Goal: Task Accomplishment & Management: Use online tool/utility

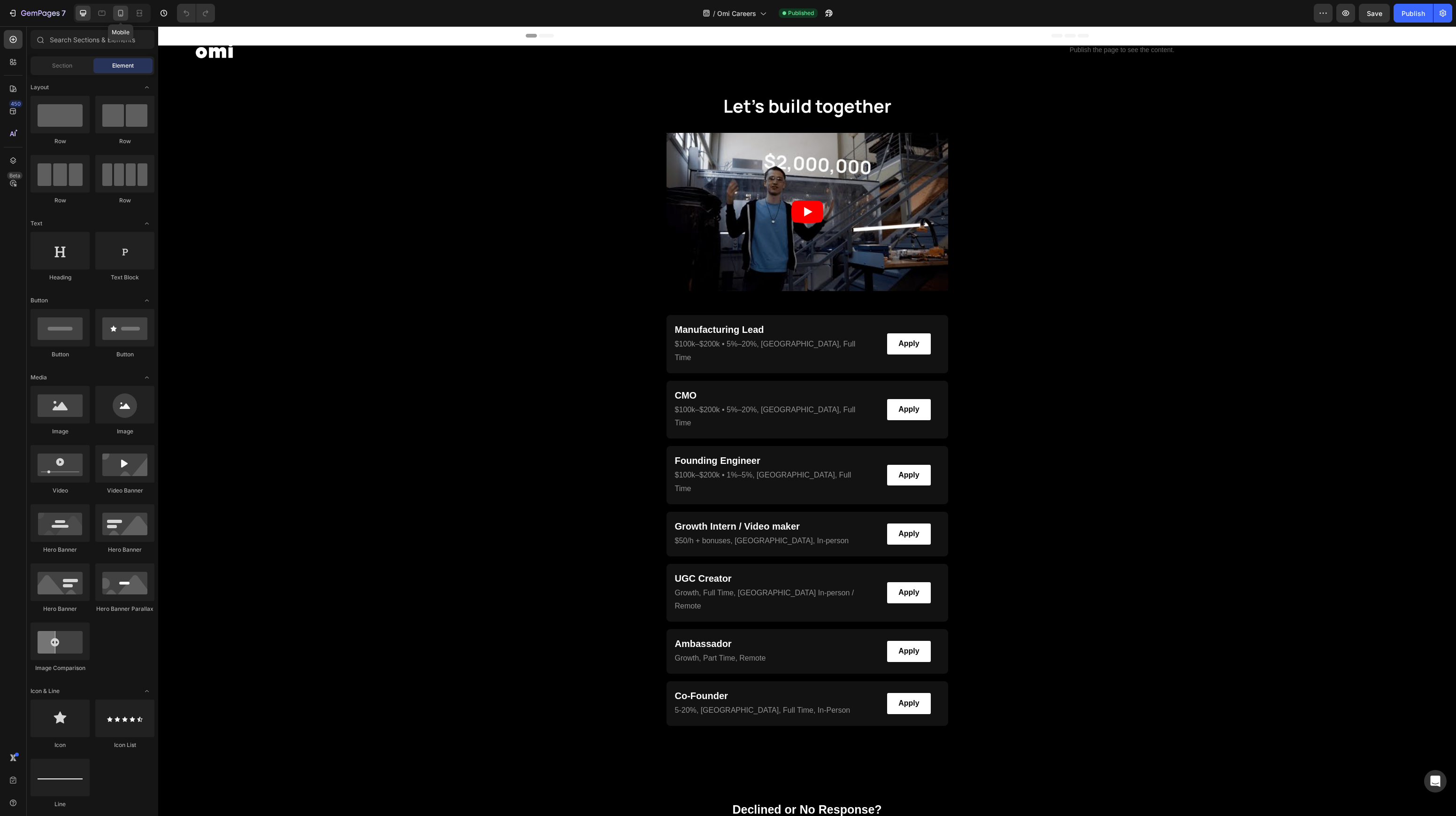
click at [122, 16] on icon at bounding box center [120, 13] width 10 height 10
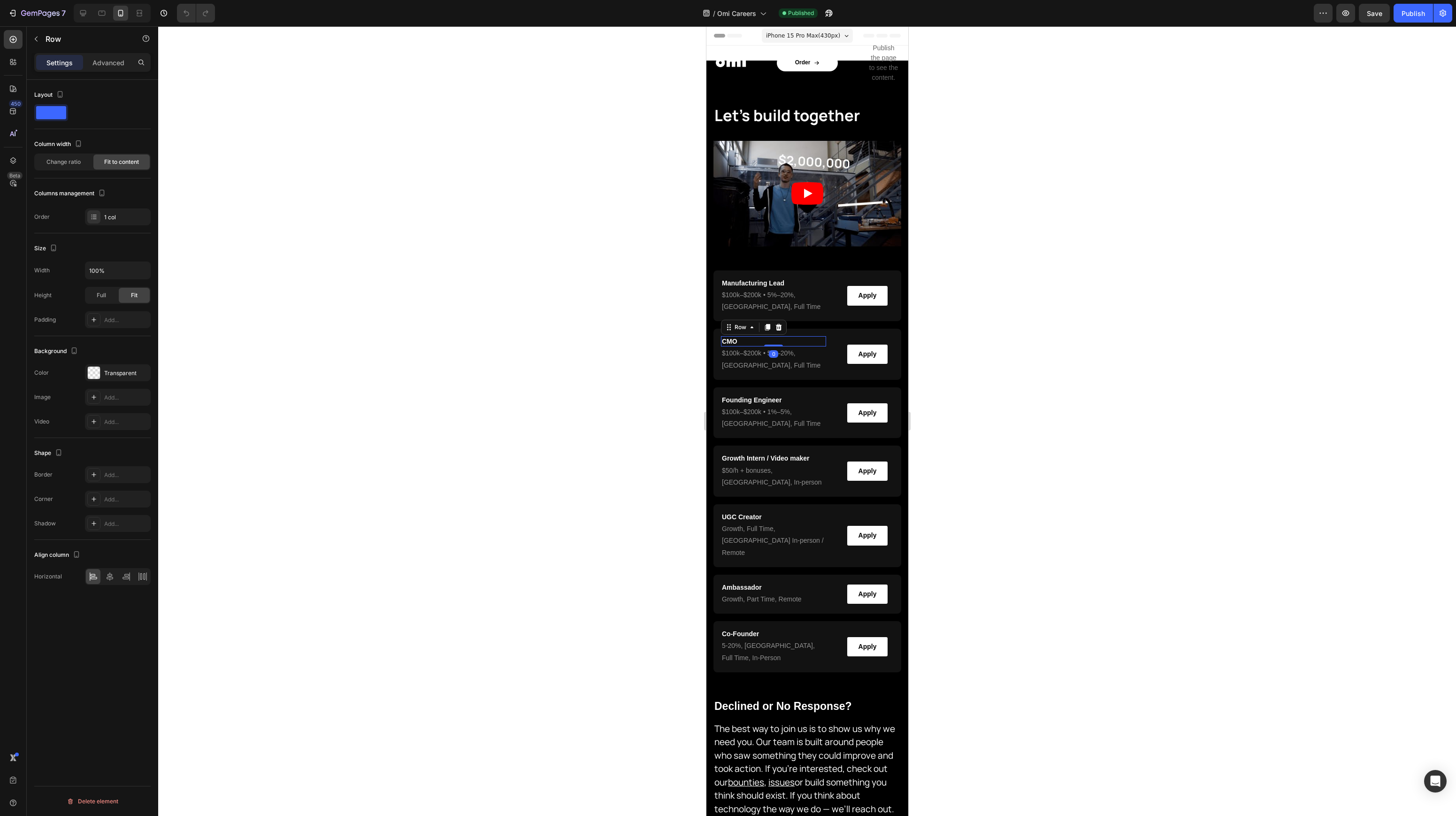
click at [762, 339] on div "CMO Heading Row 0" at bounding box center [773, 342] width 105 height 10
click at [91, 64] on div "Advanced" at bounding box center [108, 62] width 47 height 15
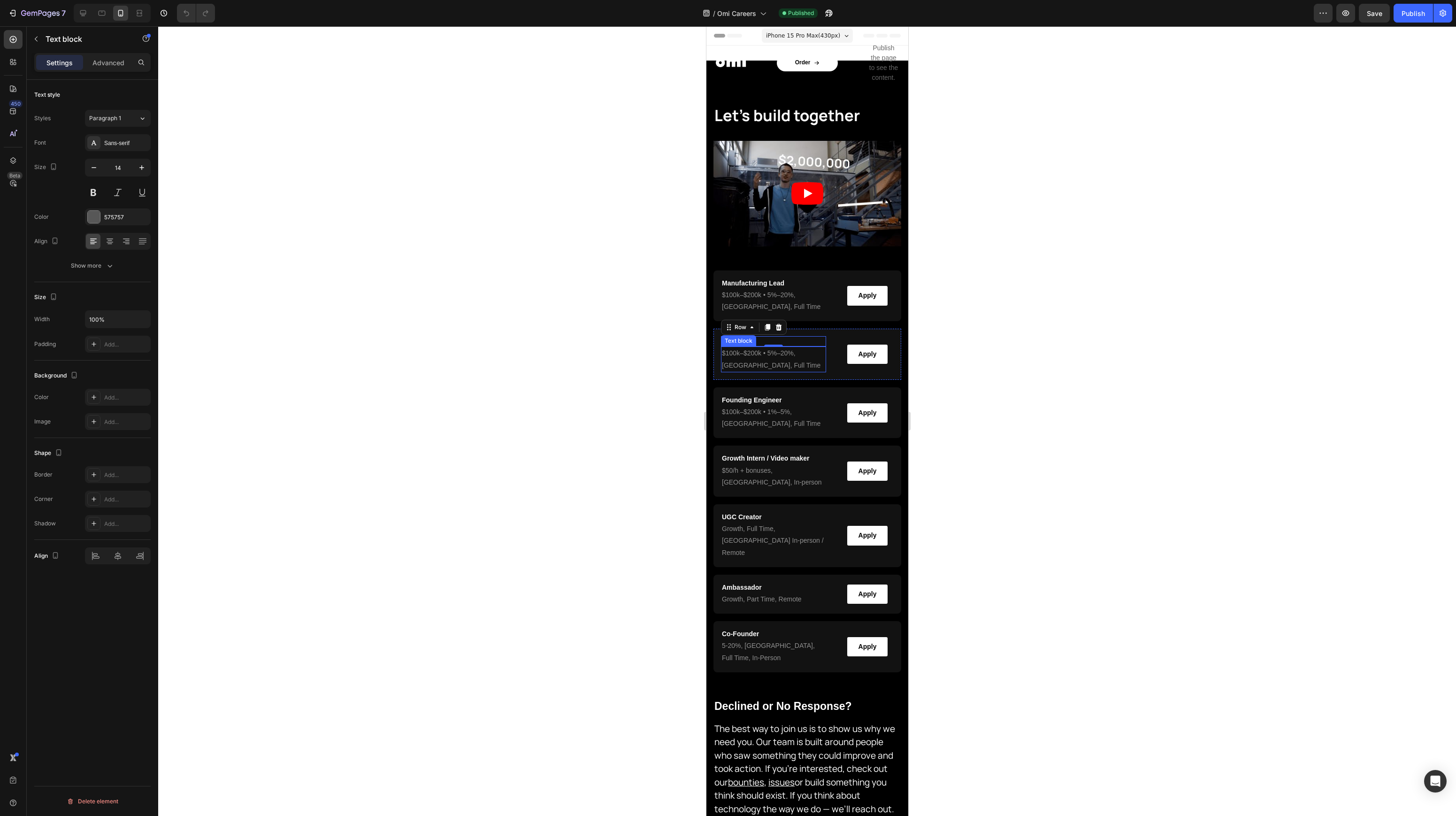
click at [762, 370] on p "$100k–$200k • 5%–20% , [GEOGRAPHIC_DATA], Full Time" at bounding box center [773, 360] width 103 height 24
click at [99, 65] on p "Advanced" at bounding box center [109, 62] width 32 height 10
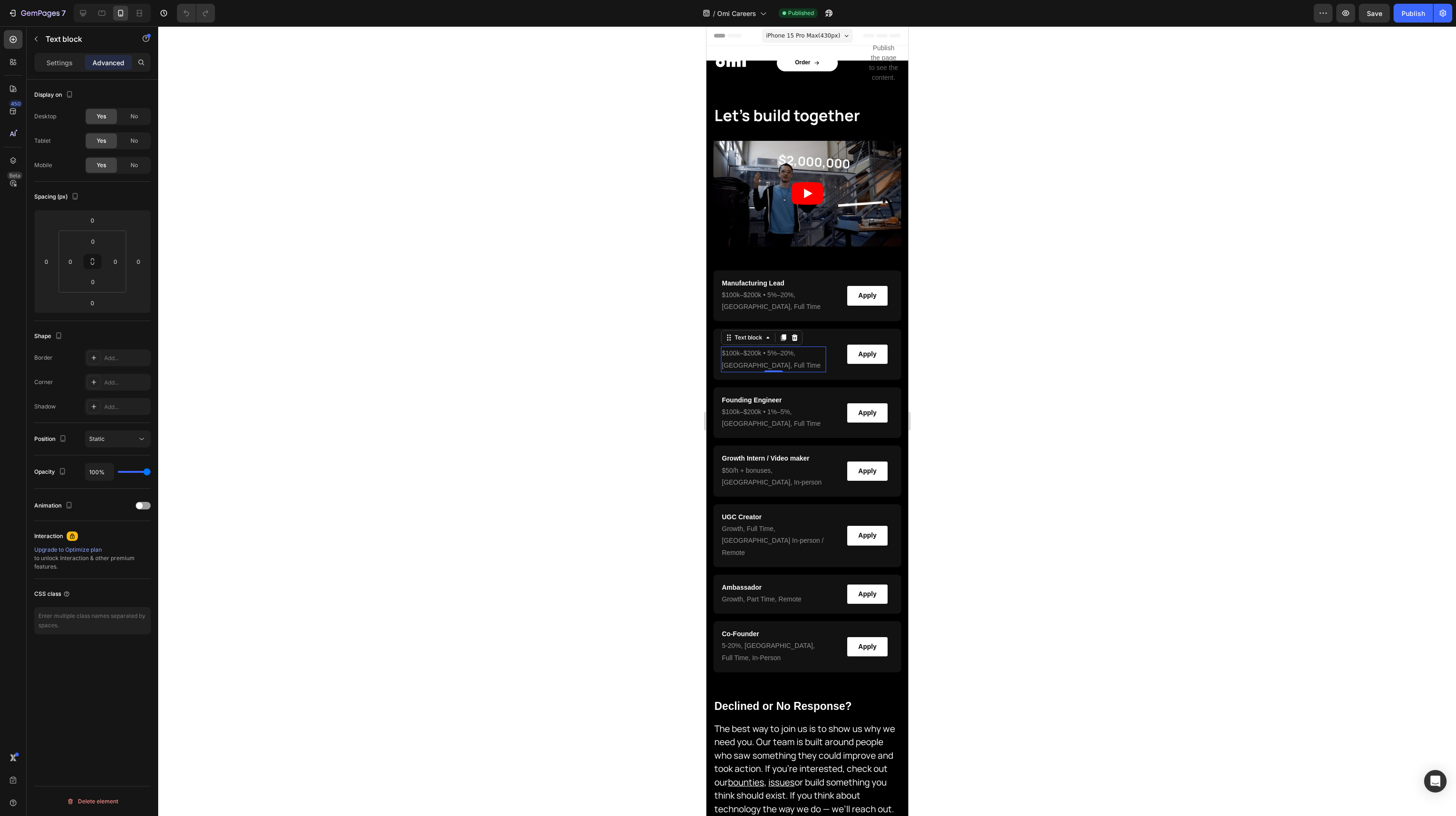
click at [793, 362] on p "$100k–$200k • 5%–20% , [GEOGRAPHIC_DATA], Full Time" at bounding box center [773, 360] width 103 height 24
click at [968, 337] on icon "Editor contextual toolbar" at bounding box center [969, 335] width 10 height 10
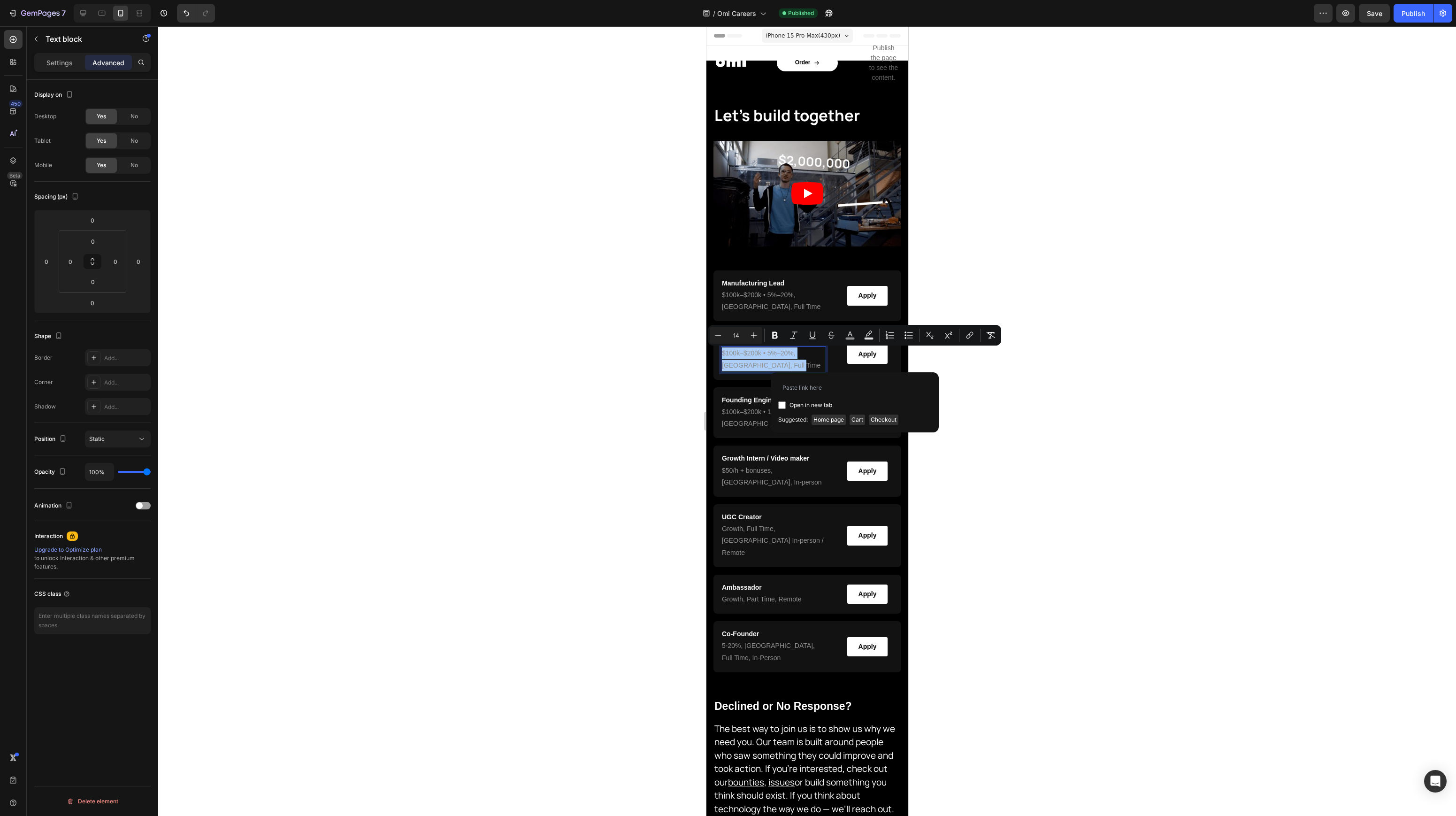
click at [553, 360] on div at bounding box center [807, 421] width 1298 height 790
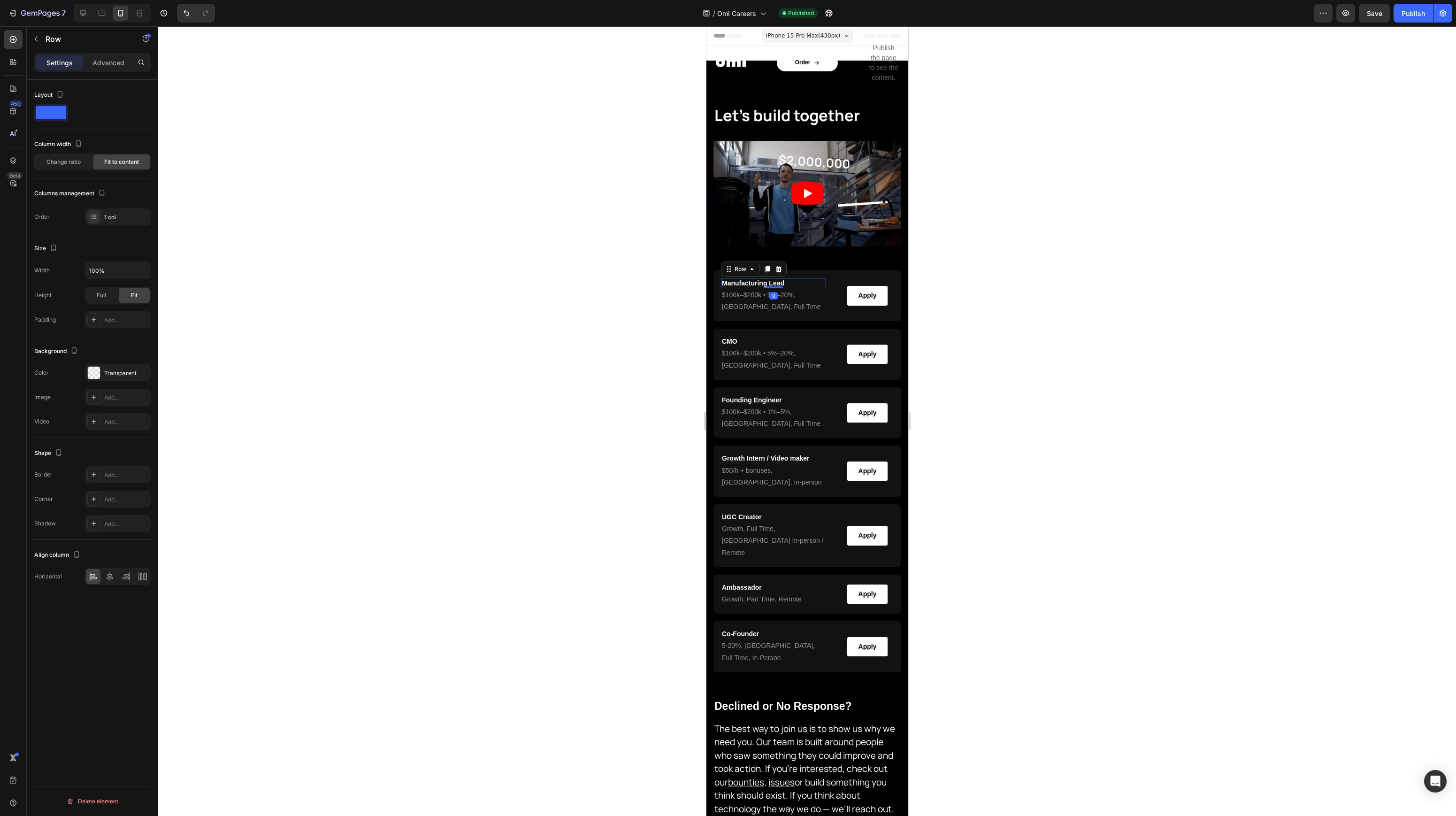
click at [795, 287] on div "Manufacturing Lead Heading Row 0" at bounding box center [773, 283] width 105 height 10
click at [96, 61] on p "Advanced" at bounding box center [109, 62] width 32 height 10
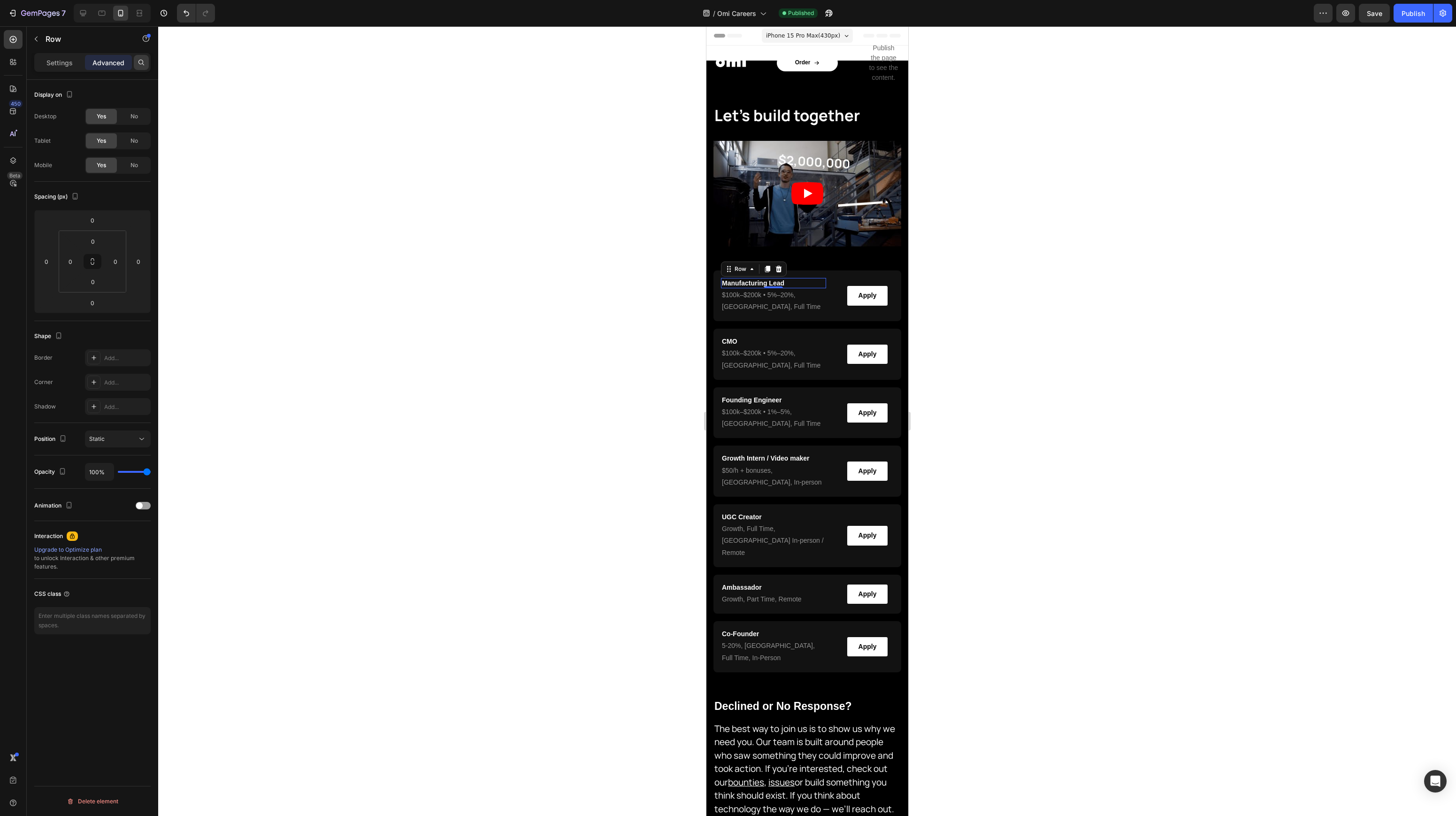
click at [146, 64] on div at bounding box center [141, 62] width 15 height 15
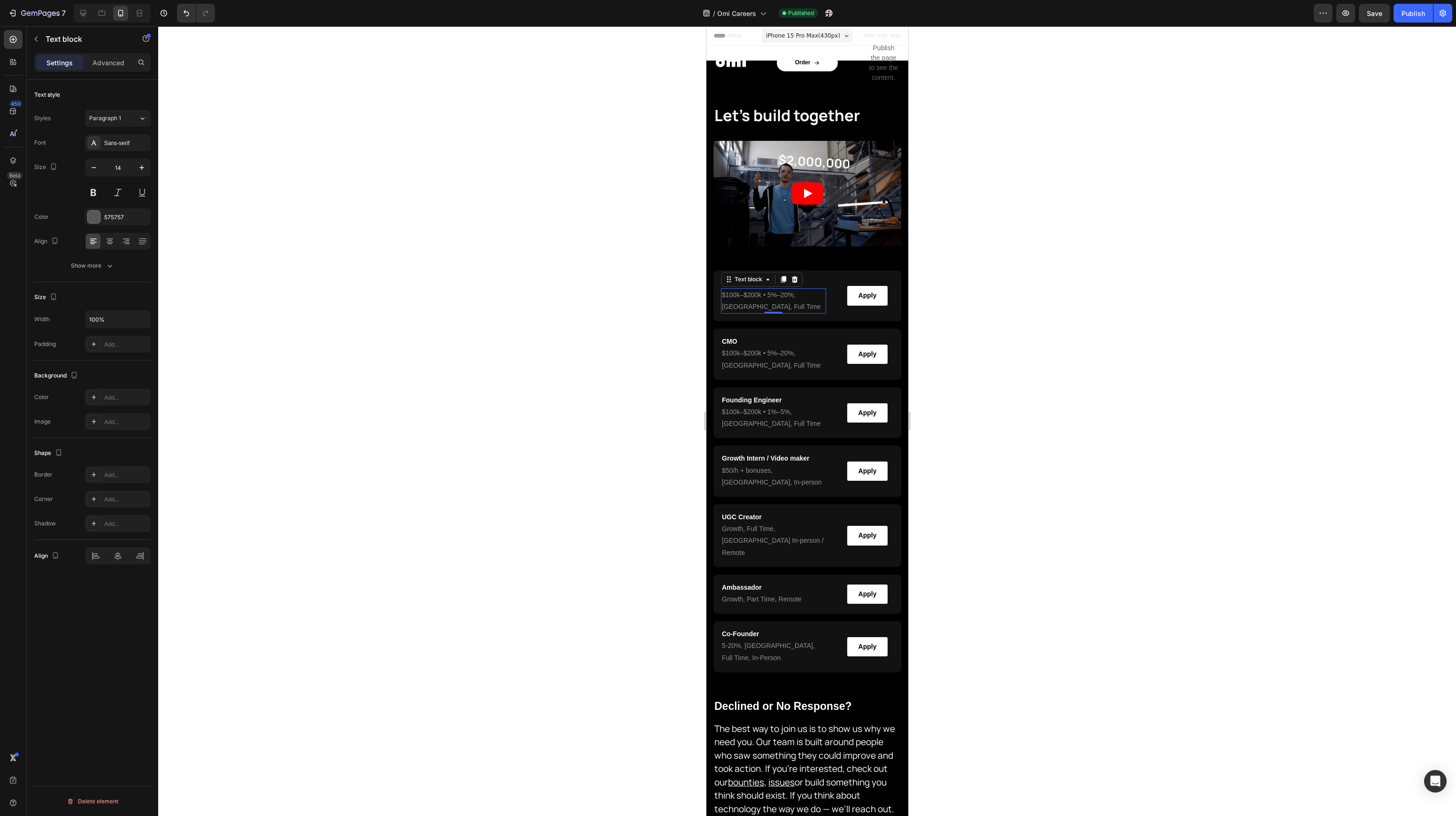
click at [764, 292] on span "$100k–$200k • 5%–20%" at bounding box center [757, 295] width 72 height 7
click at [109, 61] on p "Advanced" at bounding box center [109, 62] width 32 height 10
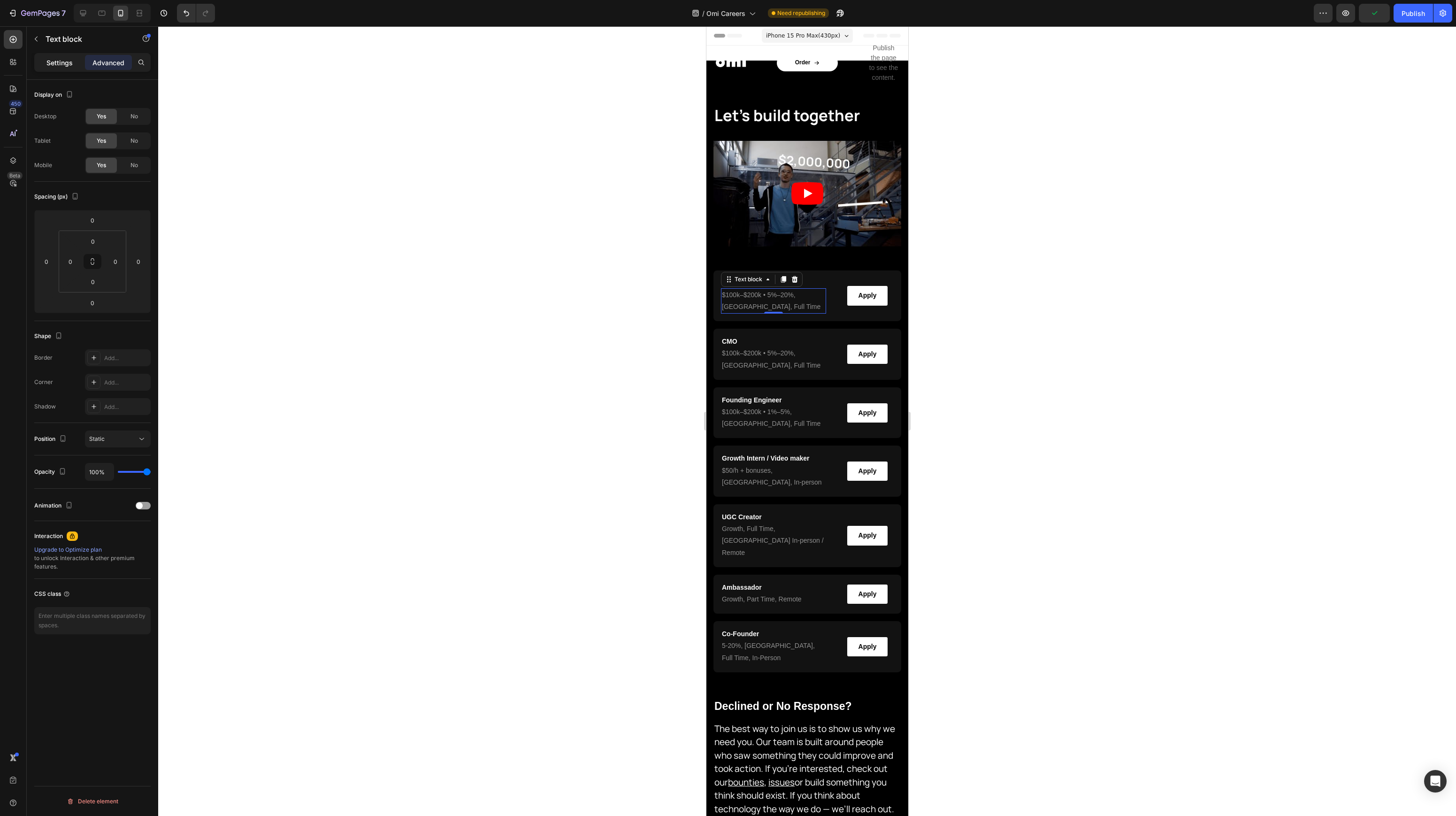
click at [59, 61] on p "Settings" at bounding box center [59, 62] width 27 height 10
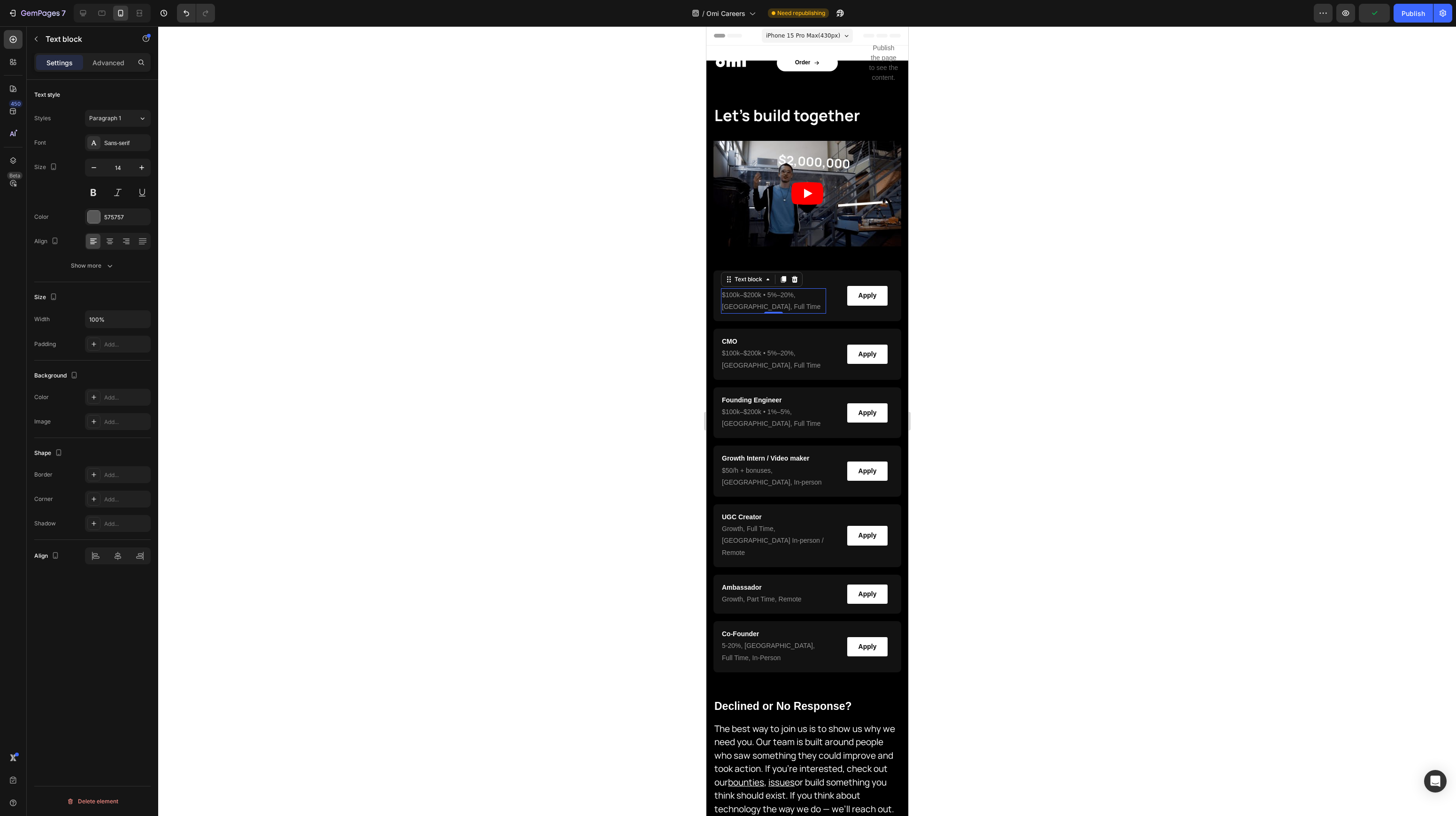
click at [812, 297] on p "$100k–$200k • 5%–20% , [GEOGRAPHIC_DATA], Full Time" at bounding box center [773, 301] width 103 height 24
drag, startPoint x: 971, startPoint y: 279, endPoint x: 919, endPoint y: 285, distance: 52.3
click at [970, 279] on icon "Editor contextual toolbar" at bounding box center [969, 277] width 10 height 10
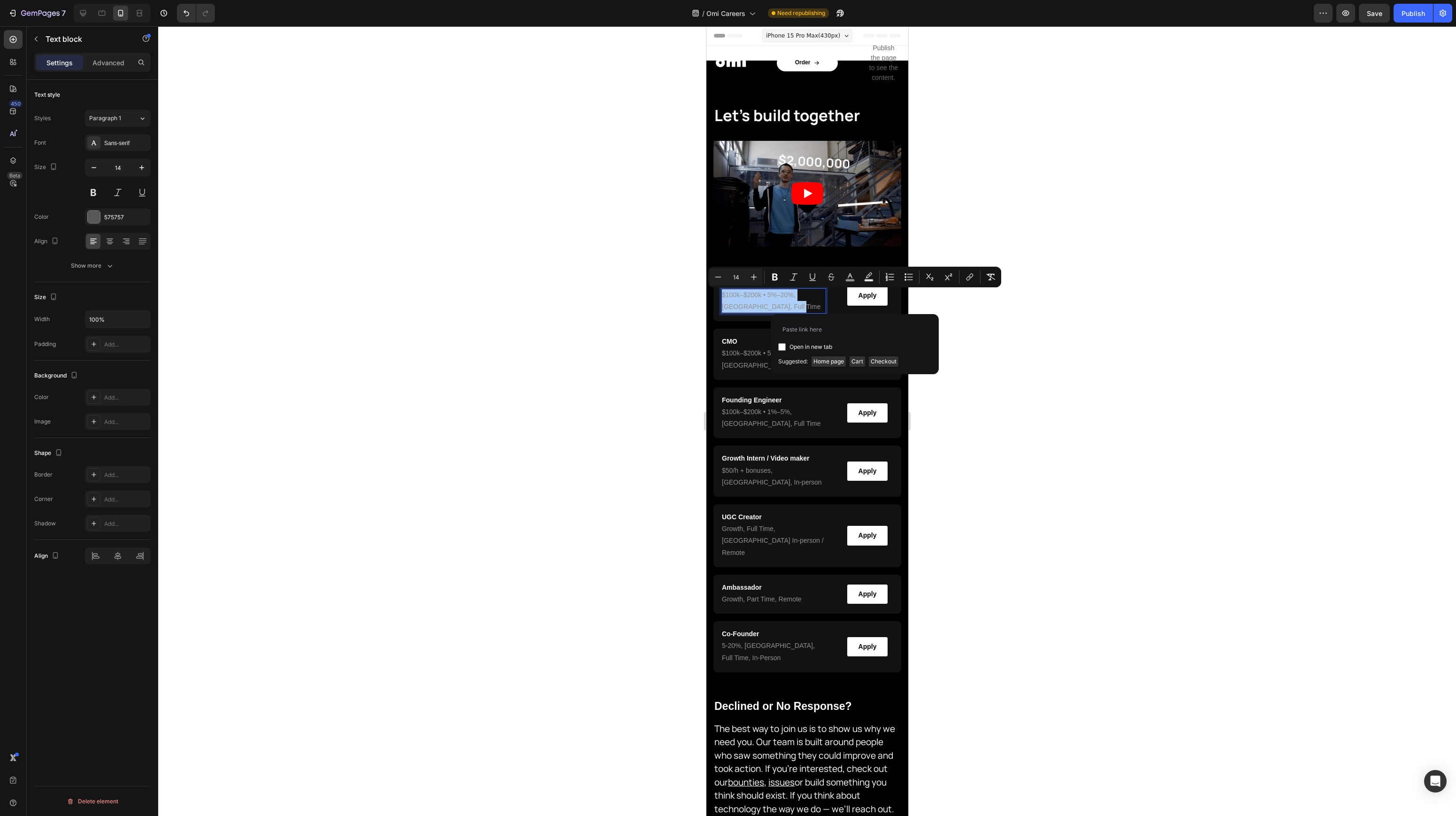
drag, startPoint x: 564, startPoint y: 297, endPoint x: 691, endPoint y: 291, distance: 127.1
click at [573, 297] on div at bounding box center [807, 421] width 1298 height 790
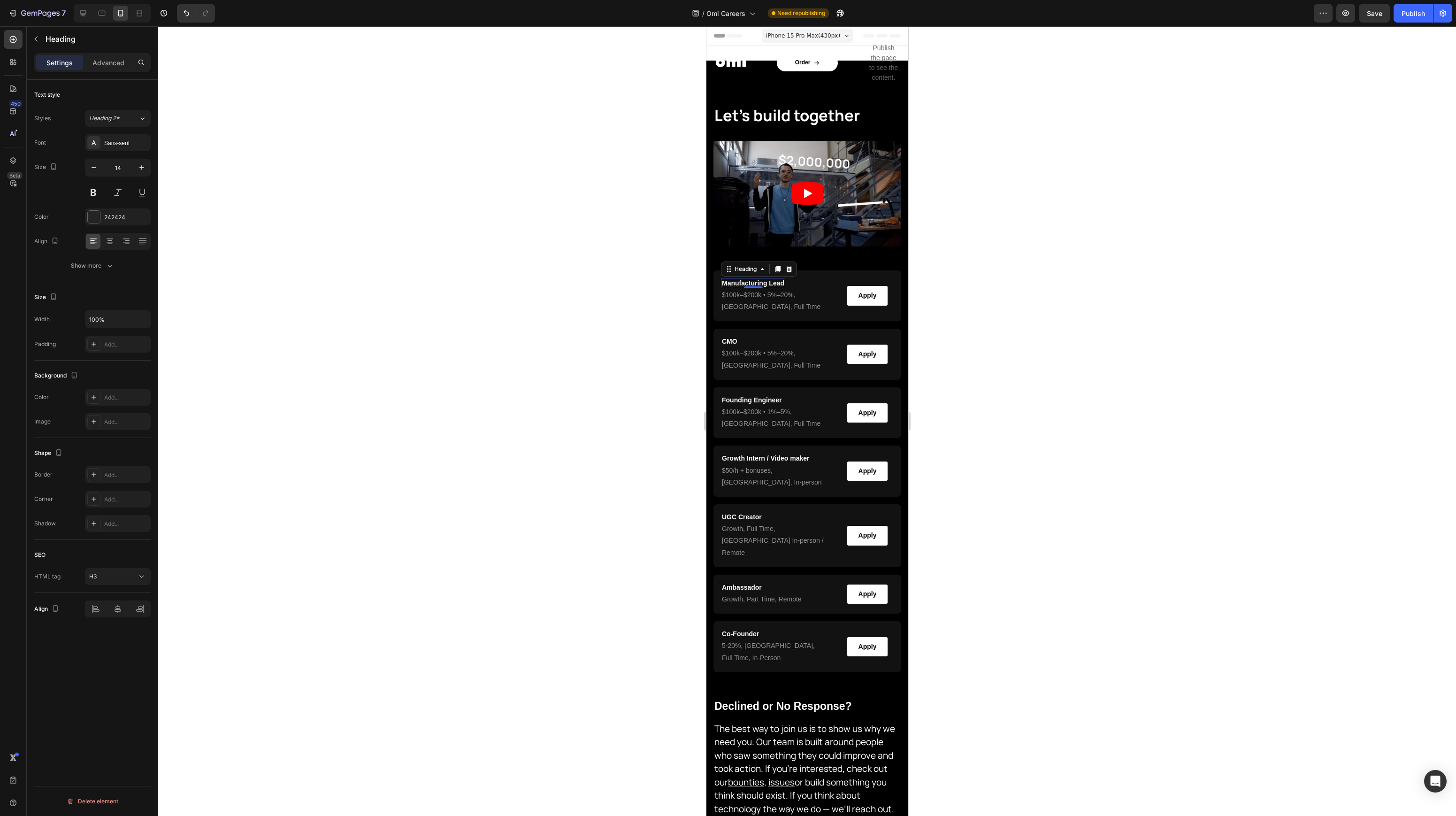
click at [760, 282] on span "Manufacturing Lead" at bounding box center [752, 283] width 62 height 7
click at [970, 270] on button "link" at bounding box center [970, 265] width 17 height 17
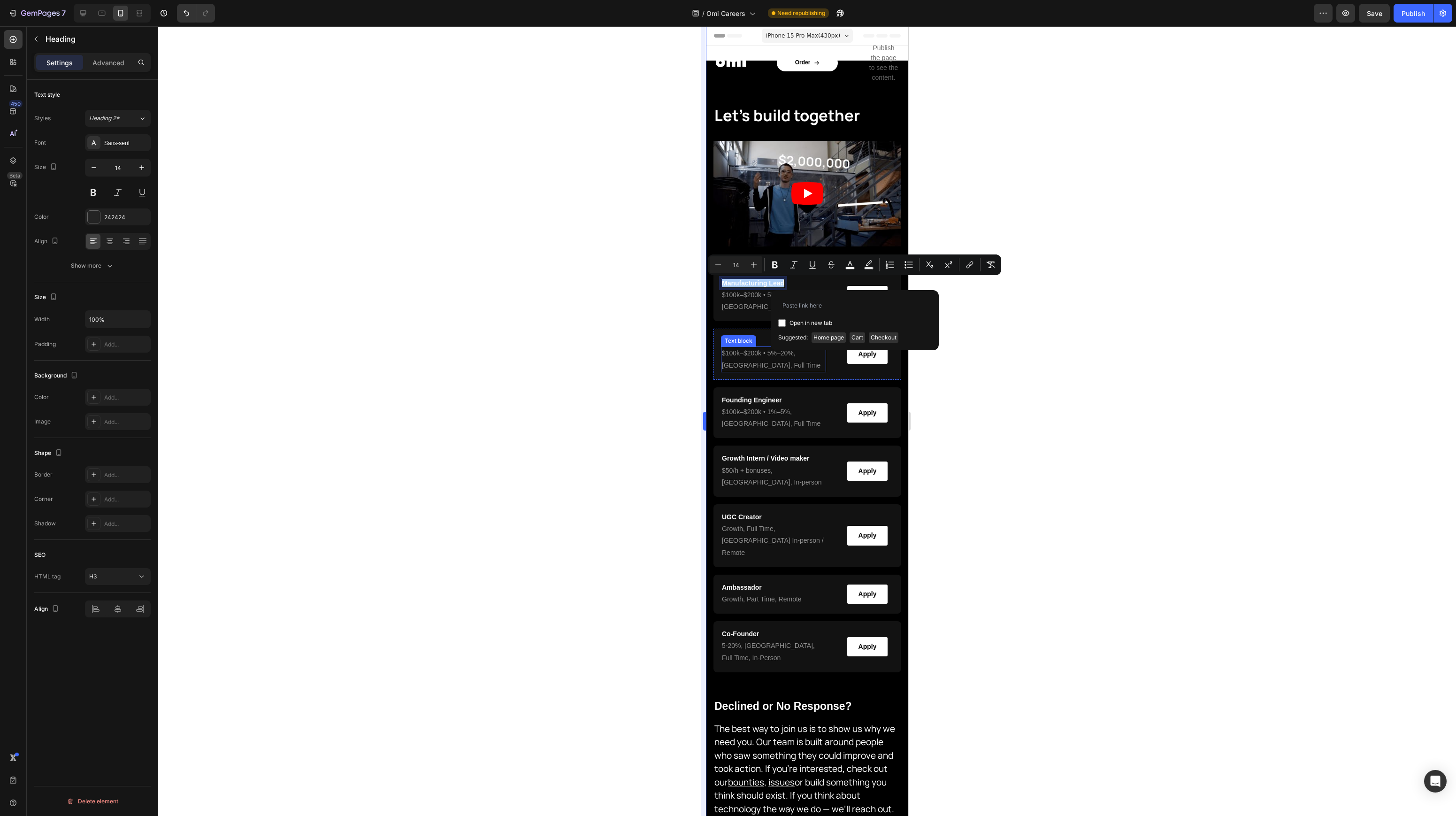
drag, startPoint x: 698, startPoint y: 346, endPoint x: 701, endPoint y: 342, distance: 5.0
click at [701, 342] on div "333333 100 % 333333 100 %" at bounding box center [807, 421] width 1298 height 790
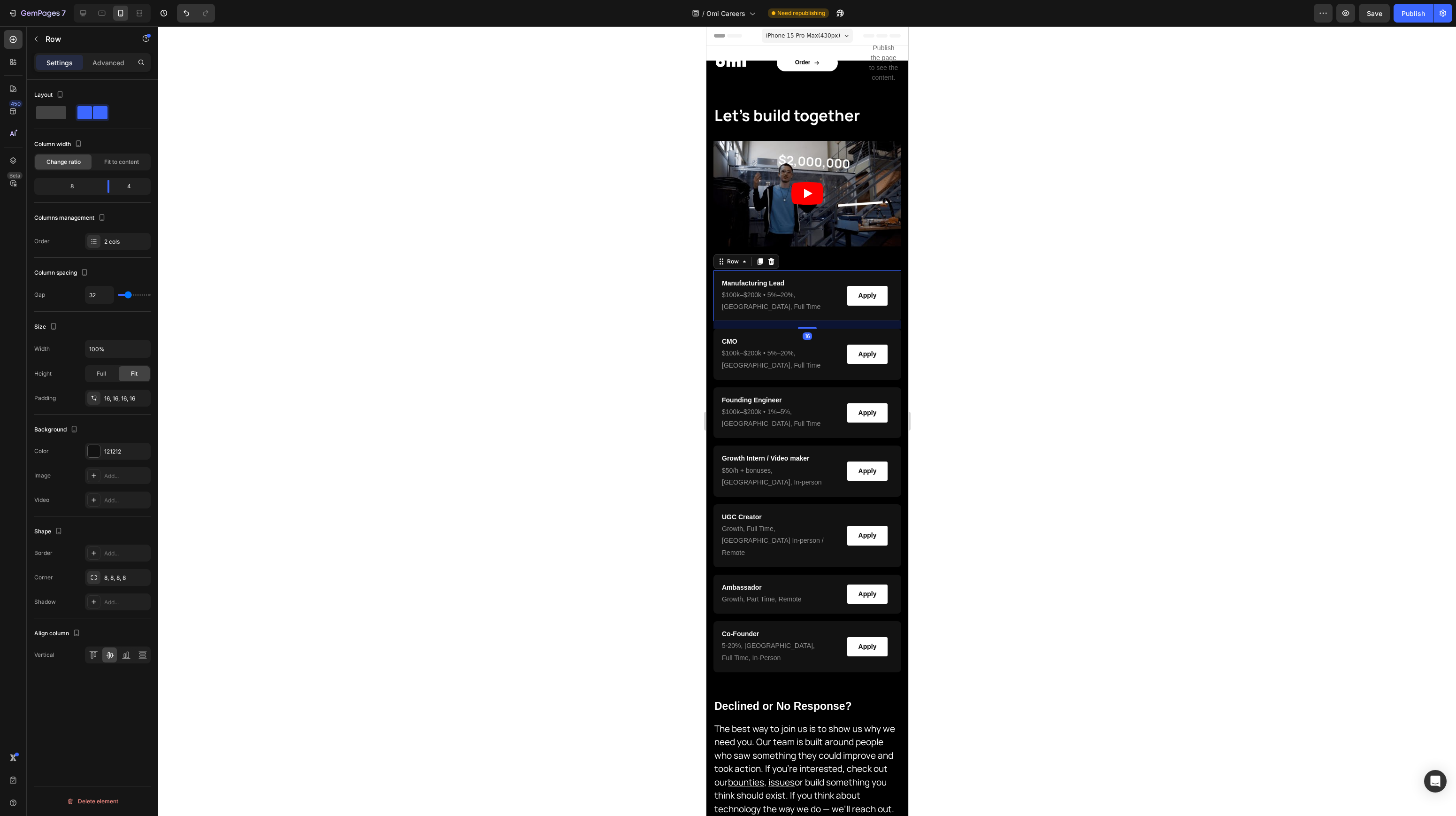
click at [804, 314] on div "⁠⁠⁠⁠⁠⁠⁠ Manufacturing Lead Heading Row $100k–$200k • 5%–20% , [GEOGRAPHIC_DATA]…" at bounding box center [807, 296] width 188 height 51
click at [112, 58] on p "Advanced" at bounding box center [109, 62] width 32 height 10
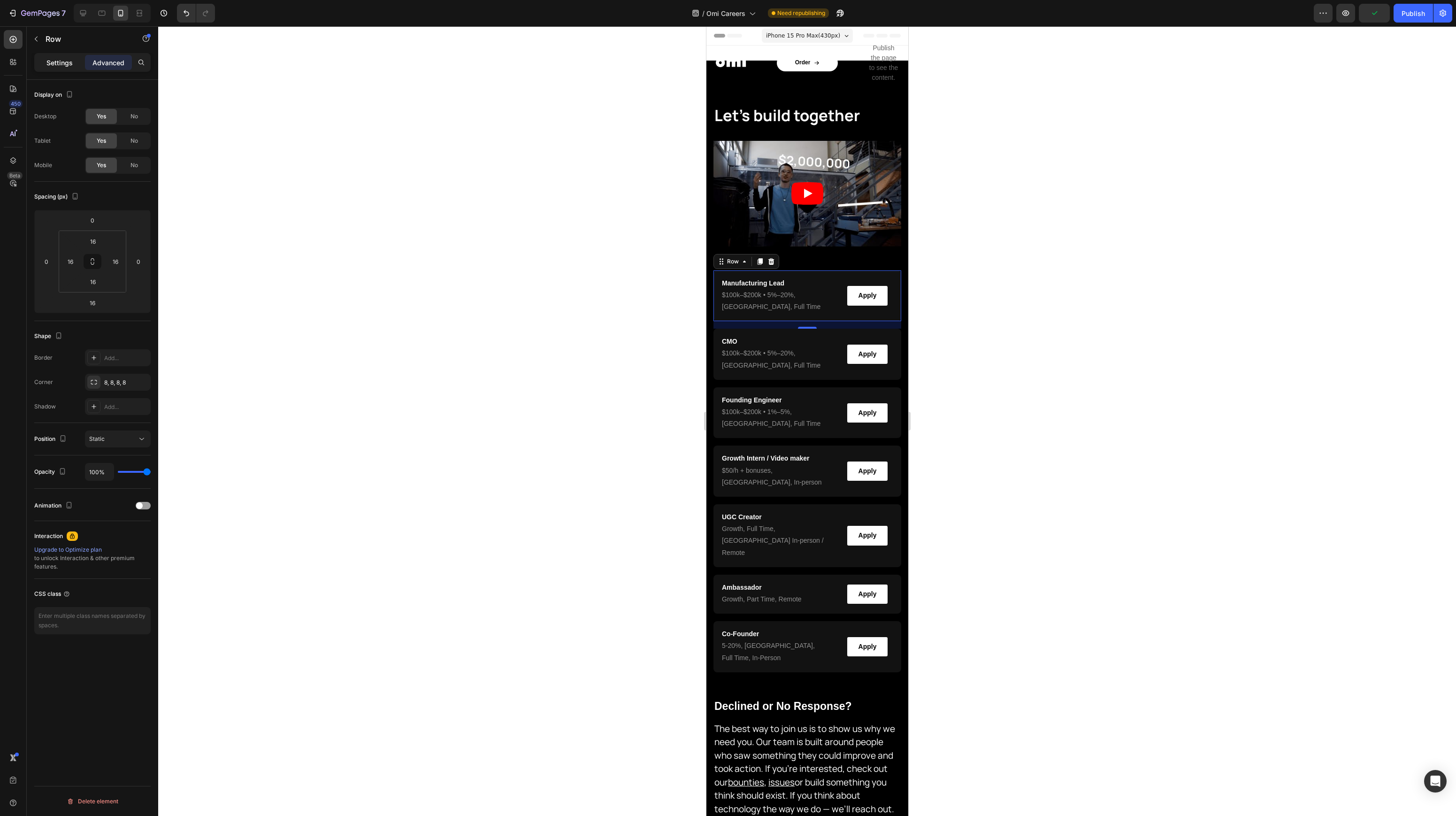
click at [57, 62] on p "Settings" at bounding box center [59, 62] width 27 height 10
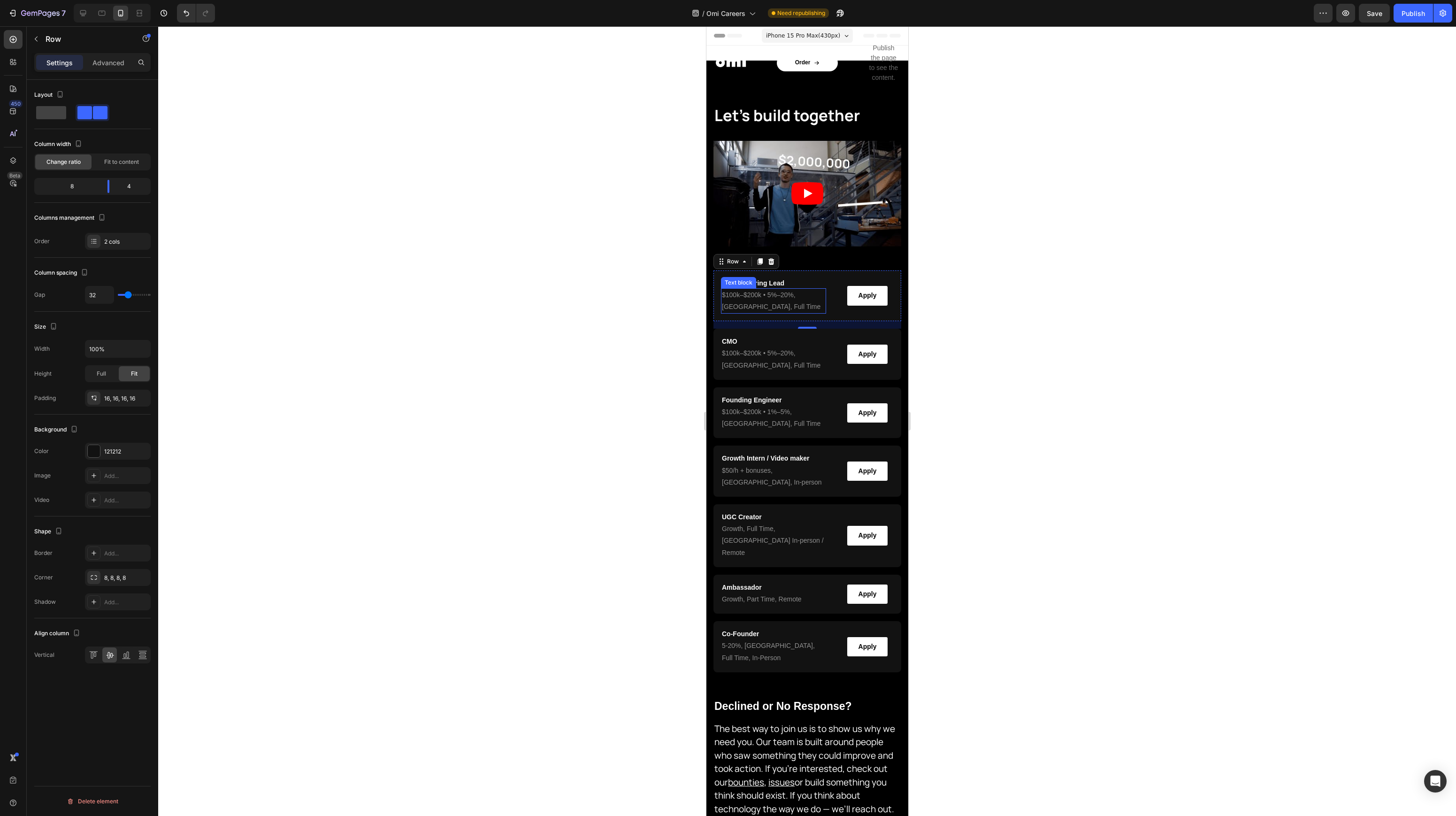
click at [757, 299] on p "$100k–$200k • 5%–20% , [GEOGRAPHIC_DATA], Full Time" at bounding box center [773, 301] width 103 height 24
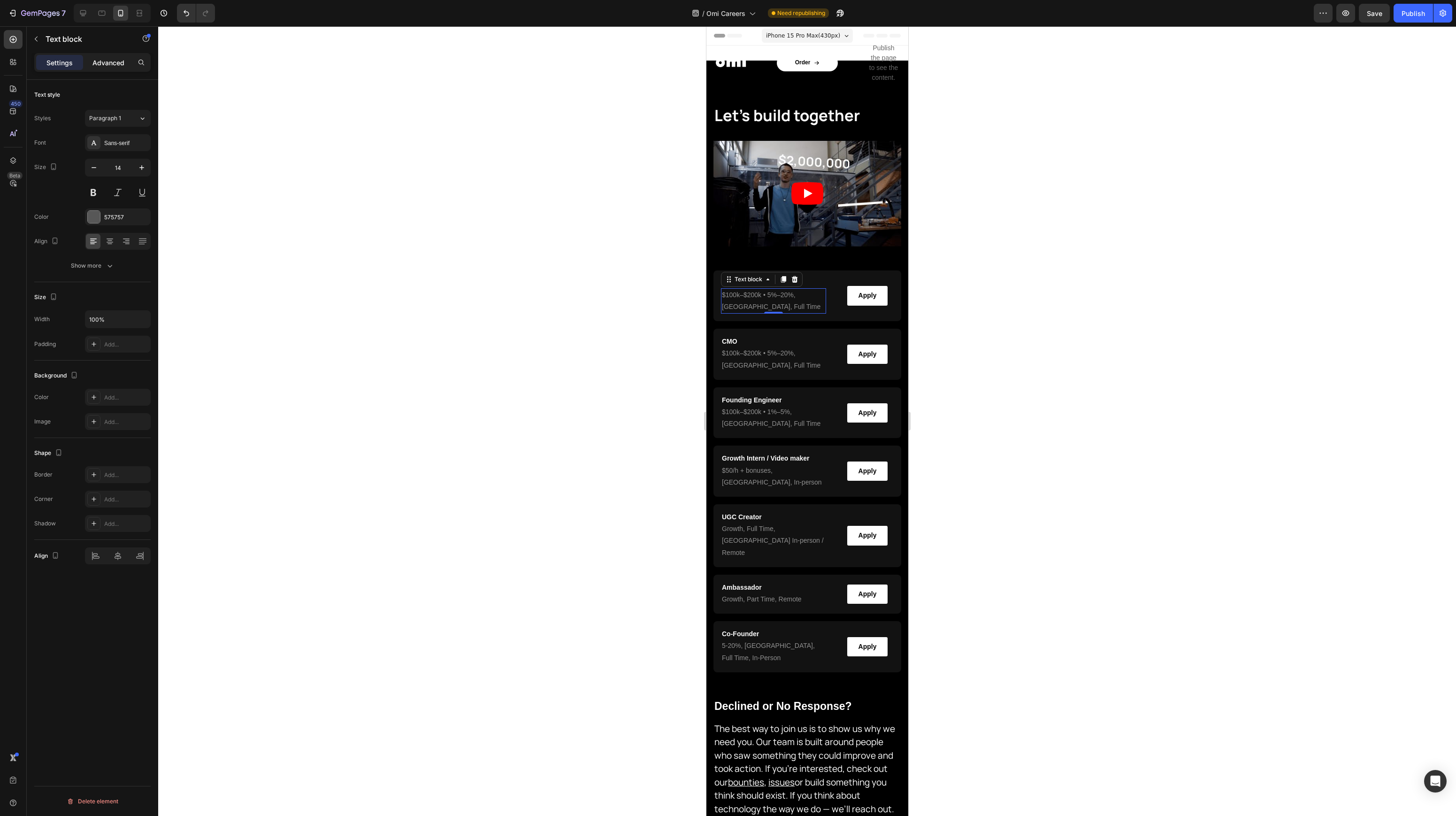
click at [111, 64] on p "Advanced" at bounding box center [109, 62] width 32 height 10
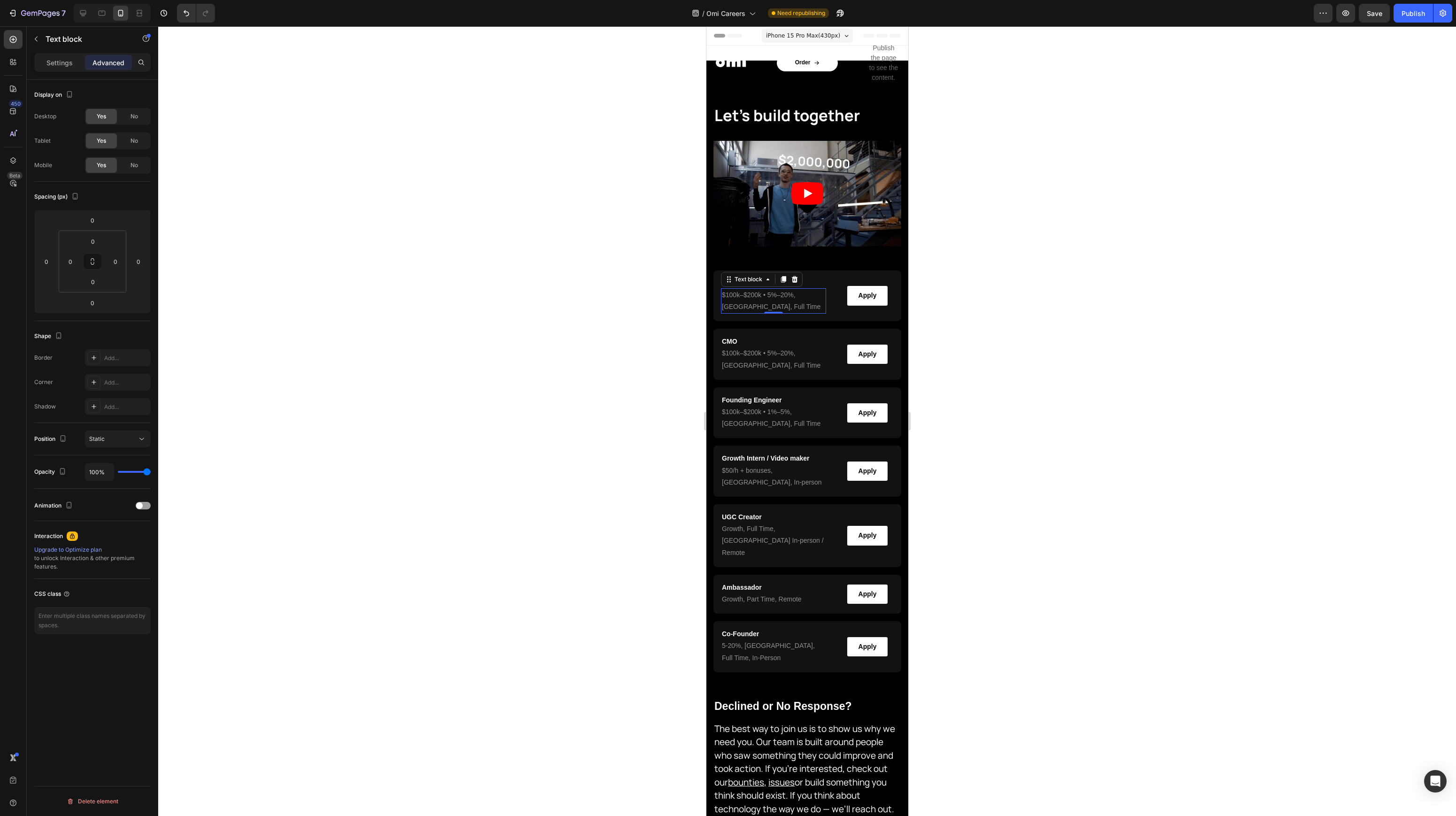
click at [53, 71] on div "Settings Advanced" at bounding box center [93, 62] width 116 height 19
click at [54, 61] on p "Settings" at bounding box center [59, 62] width 27 height 10
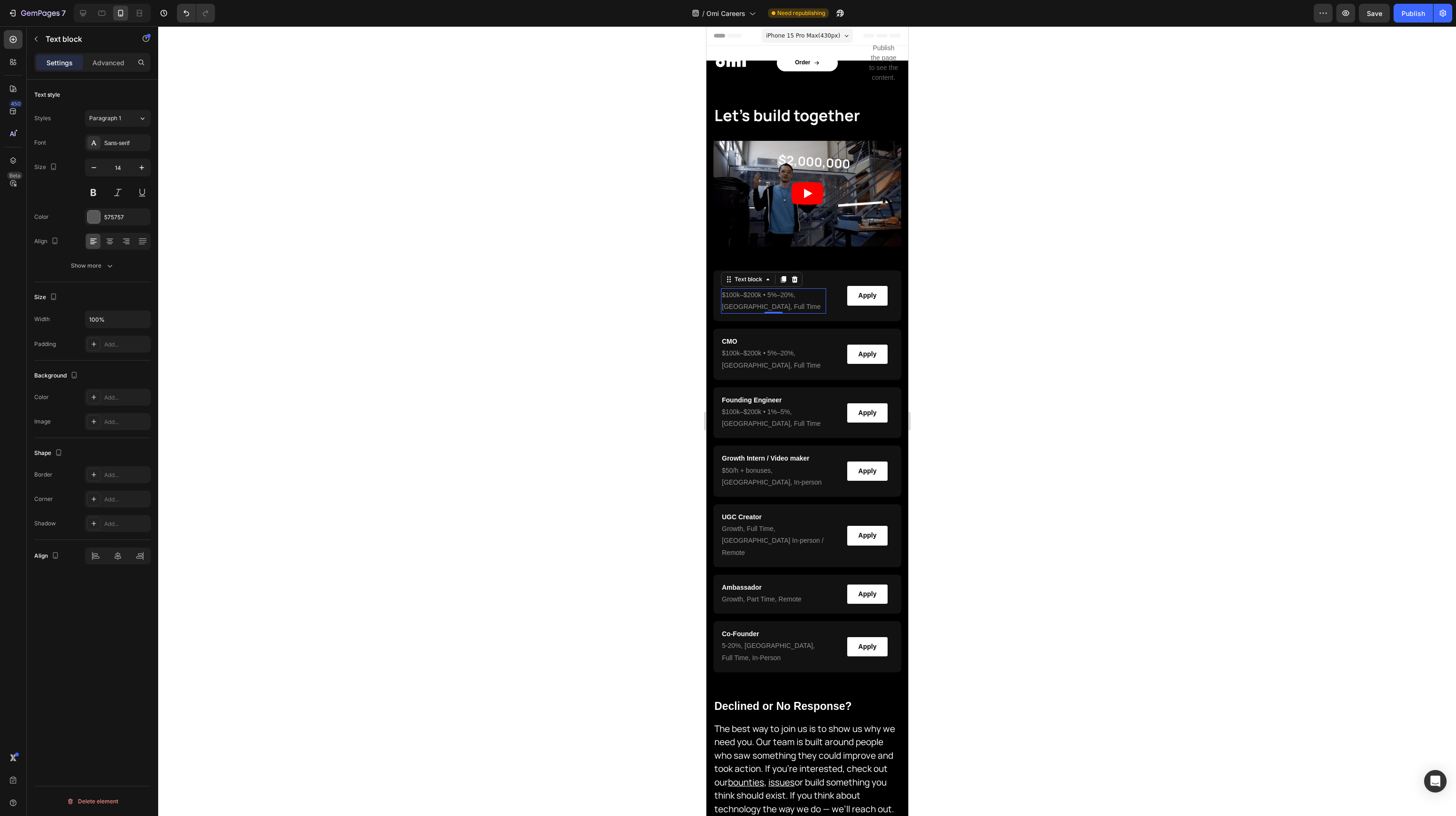
click at [111, 54] on div "Settings Advanced" at bounding box center [93, 62] width 116 height 19
click at [107, 58] on p "Advanced" at bounding box center [109, 62] width 32 height 10
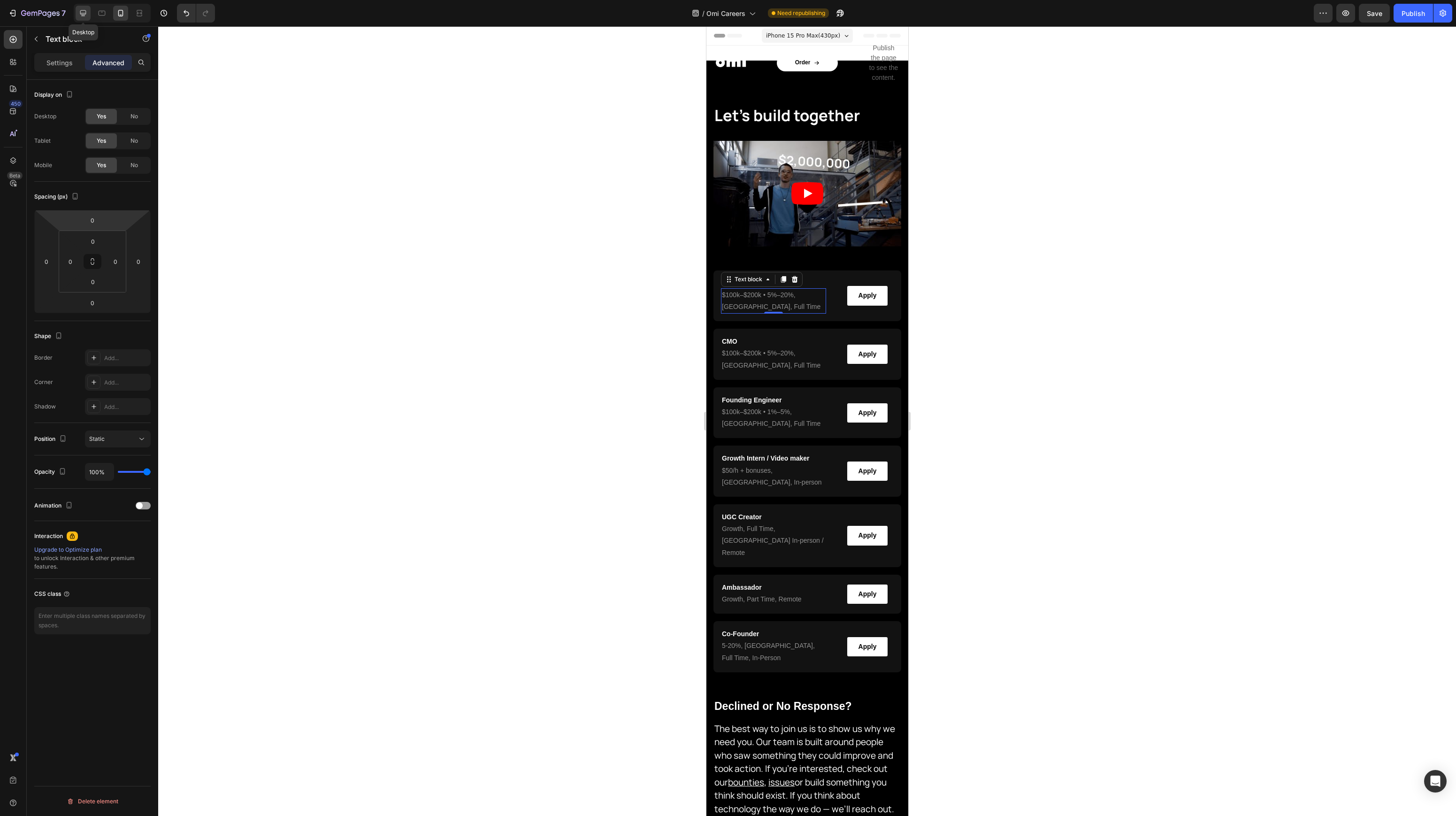
click at [84, 13] on icon at bounding box center [83, 13] width 6 height 6
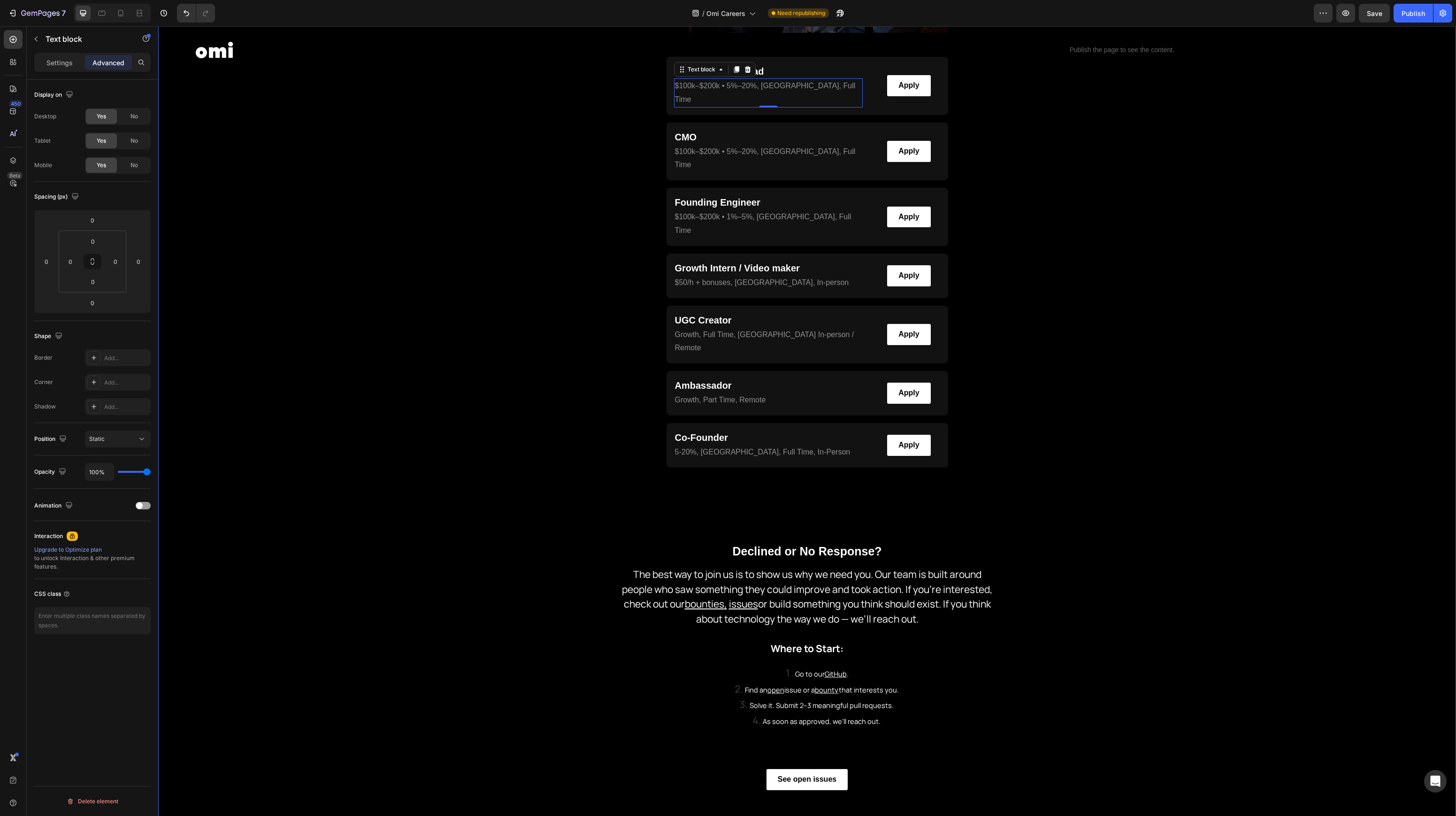
scroll to position [278, 0]
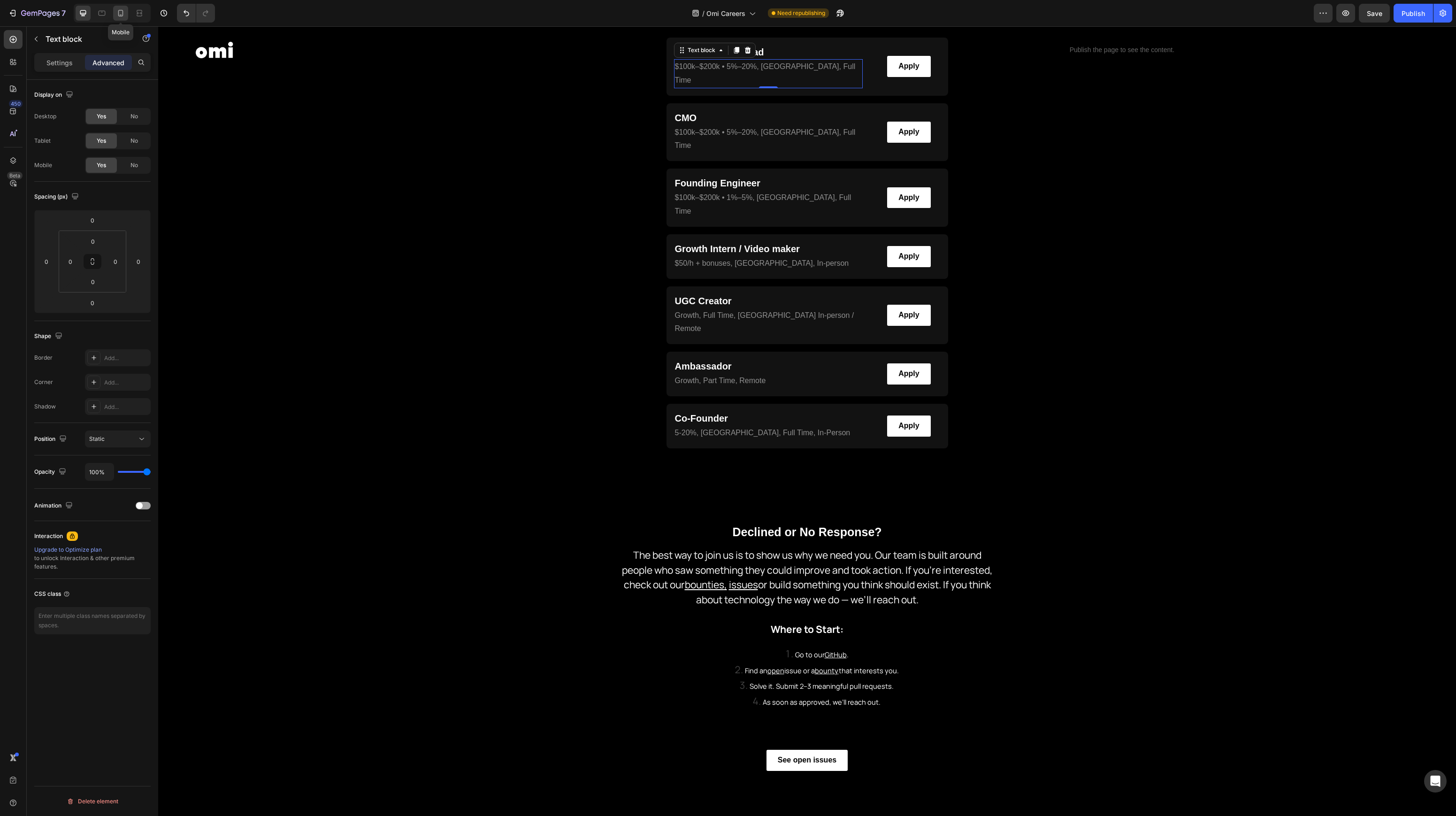
click at [119, 16] on icon at bounding box center [120, 13] width 10 height 10
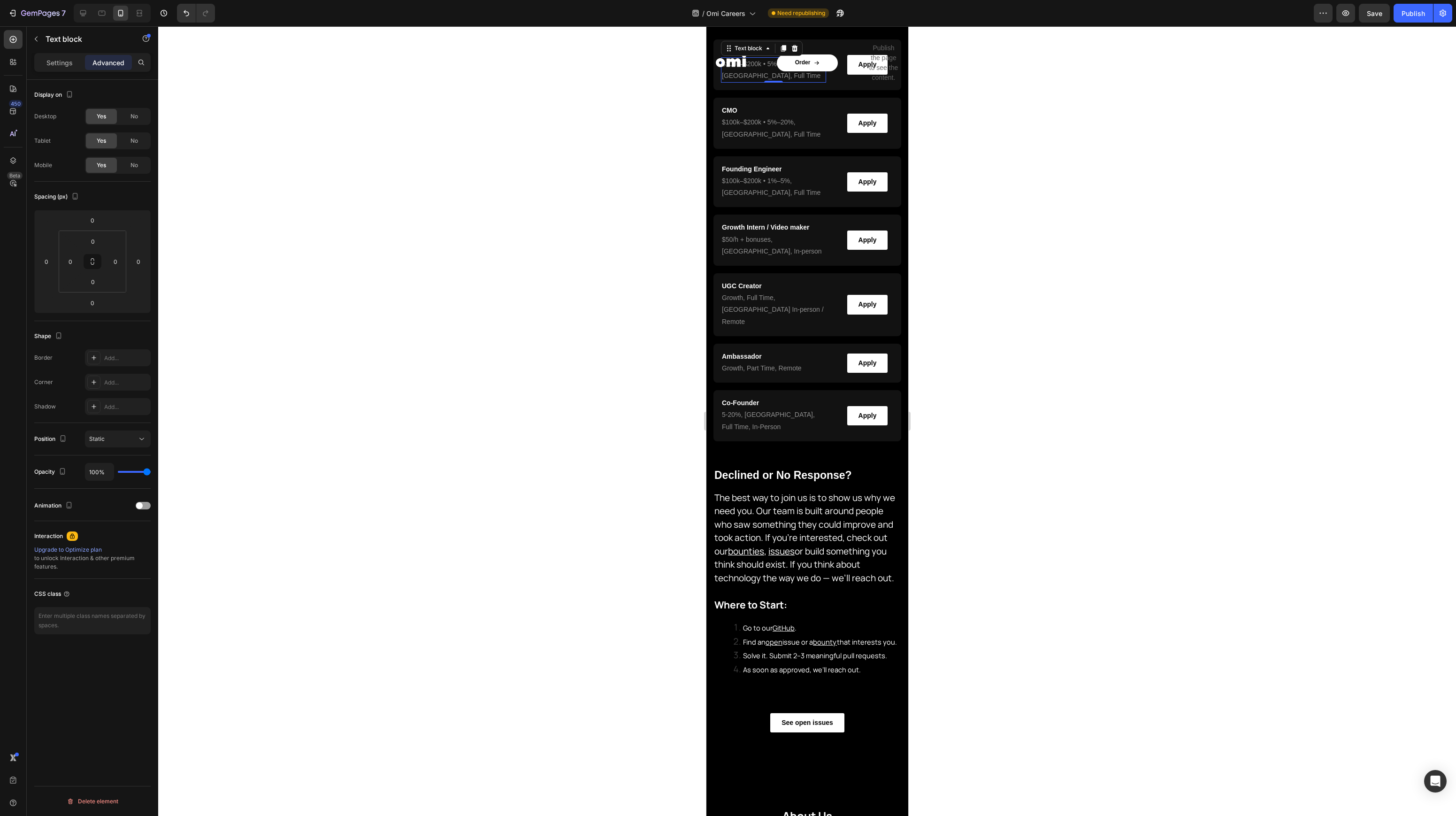
scroll to position [229, 0]
click at [101, 15] on icon at bounding box center [102, 13] width 10 height 10
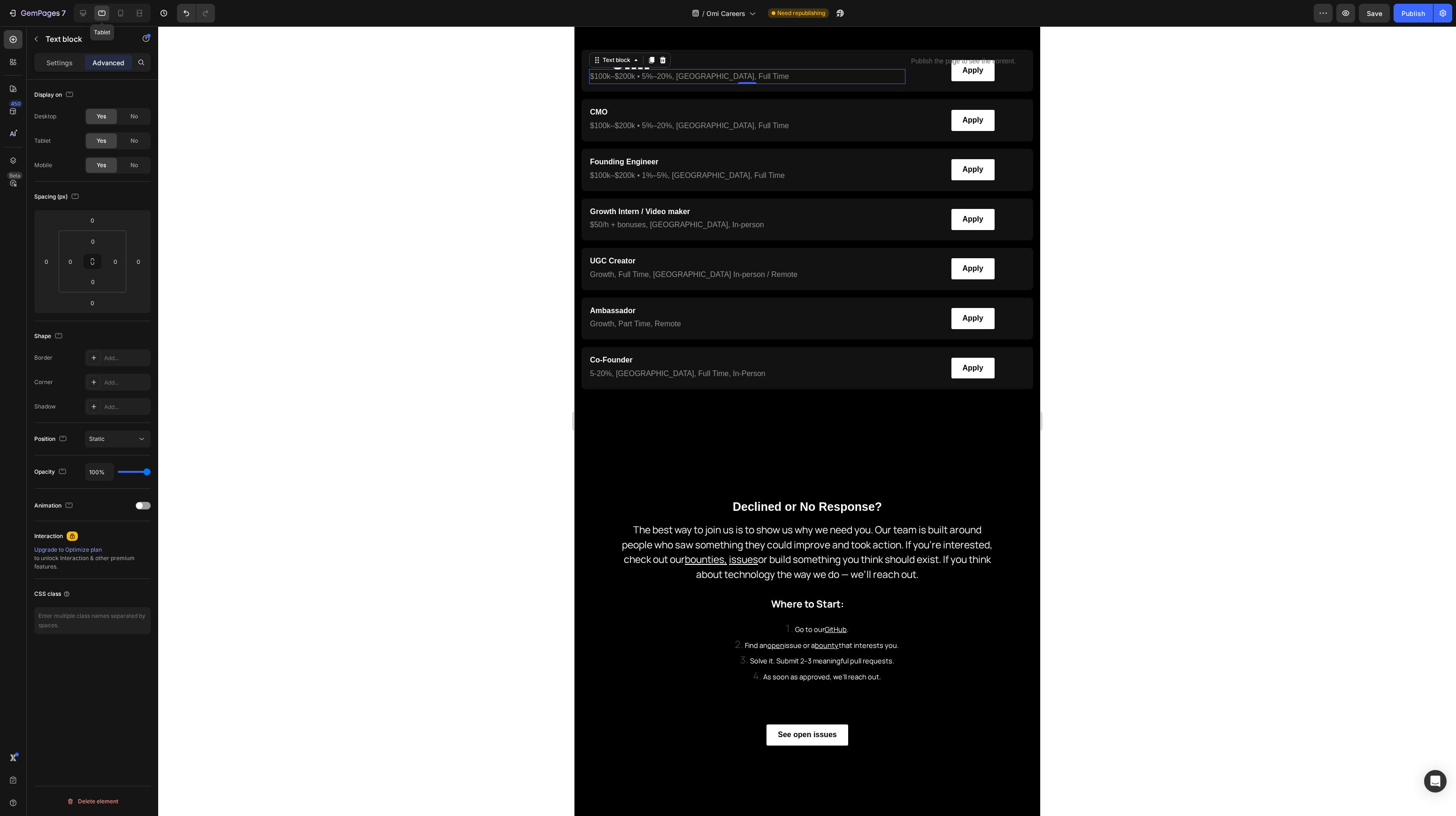
scroll to position [368, 0]
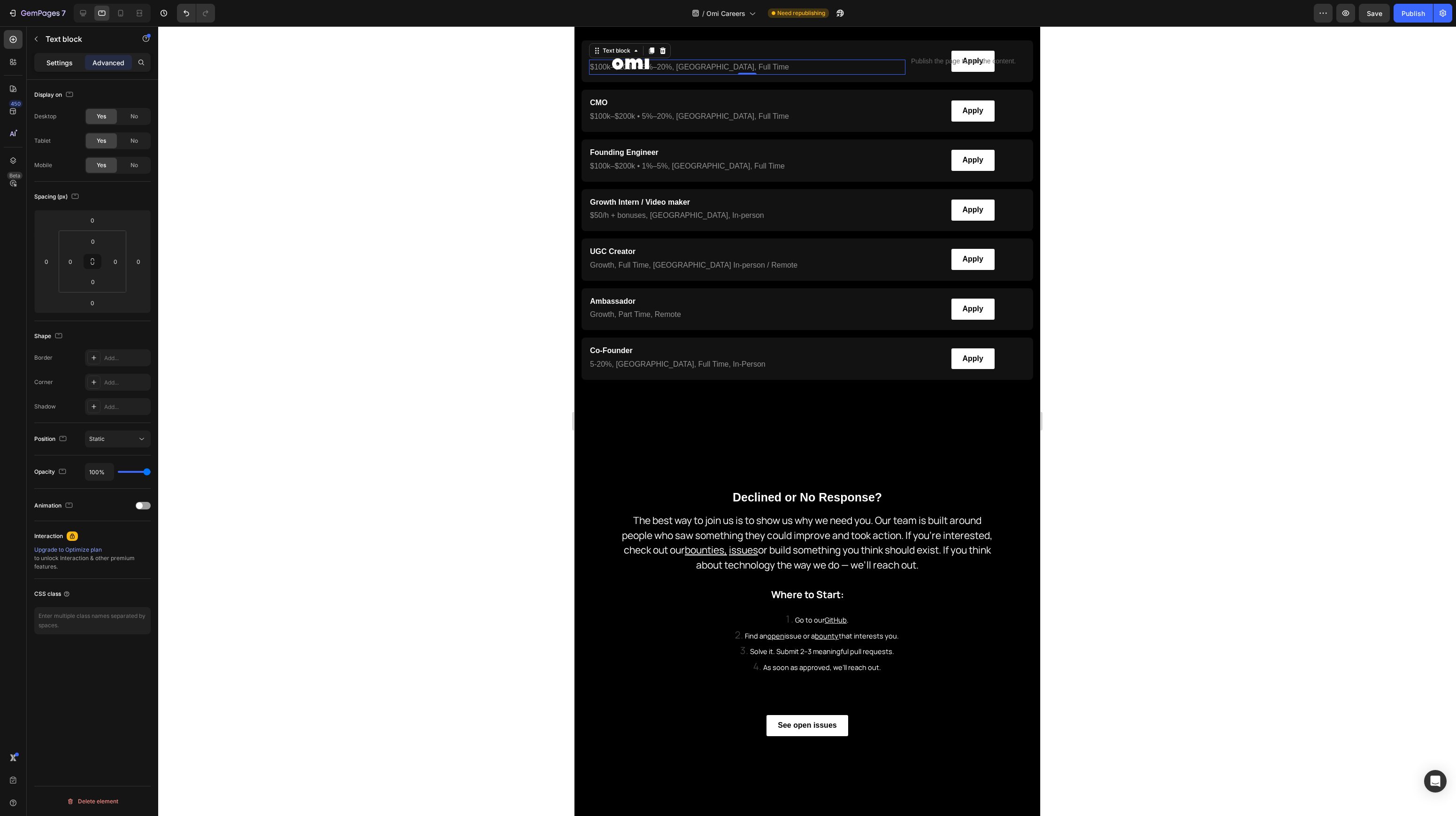
click at [66, 68] on div "Settings" at bounding box center [59, 62] width 47 height 15
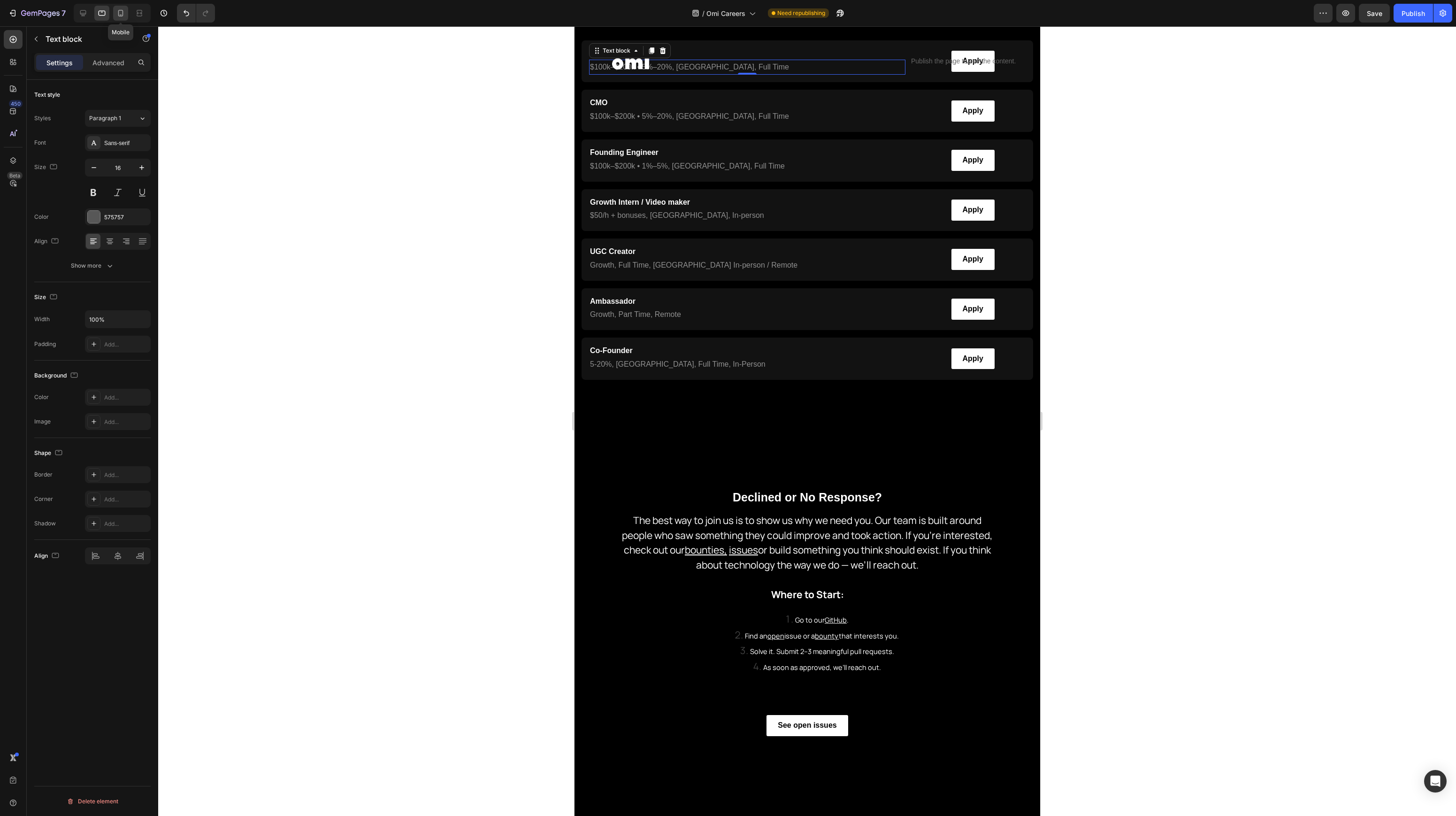
click at [119, 12] on icon at bounding box center [120, 13] width 10 height 10
type input "14"
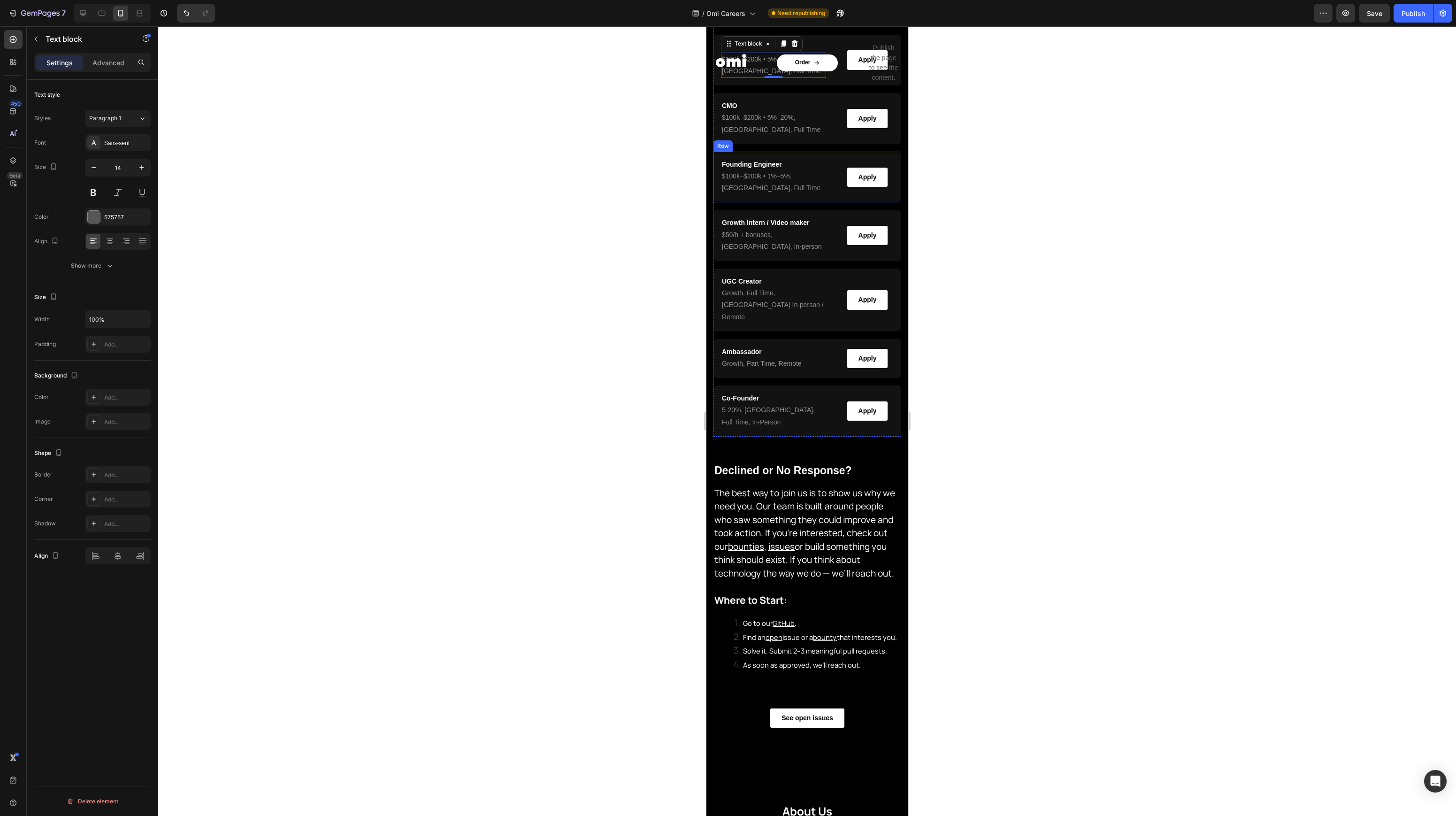
scroll to position [229, 0]
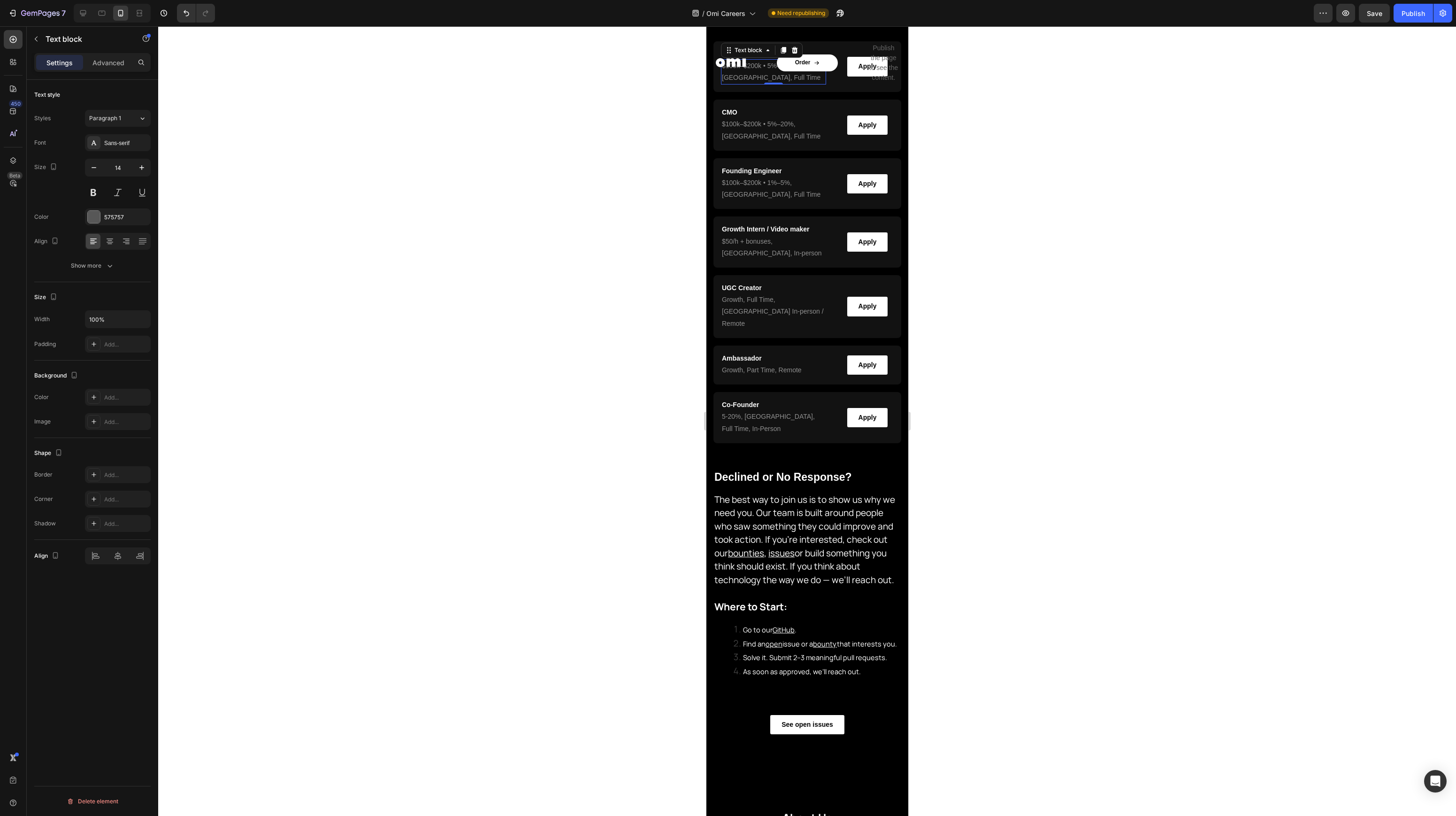
click at [771, 84] on div "0" at bounding box center [773, 84] width 105 height 0
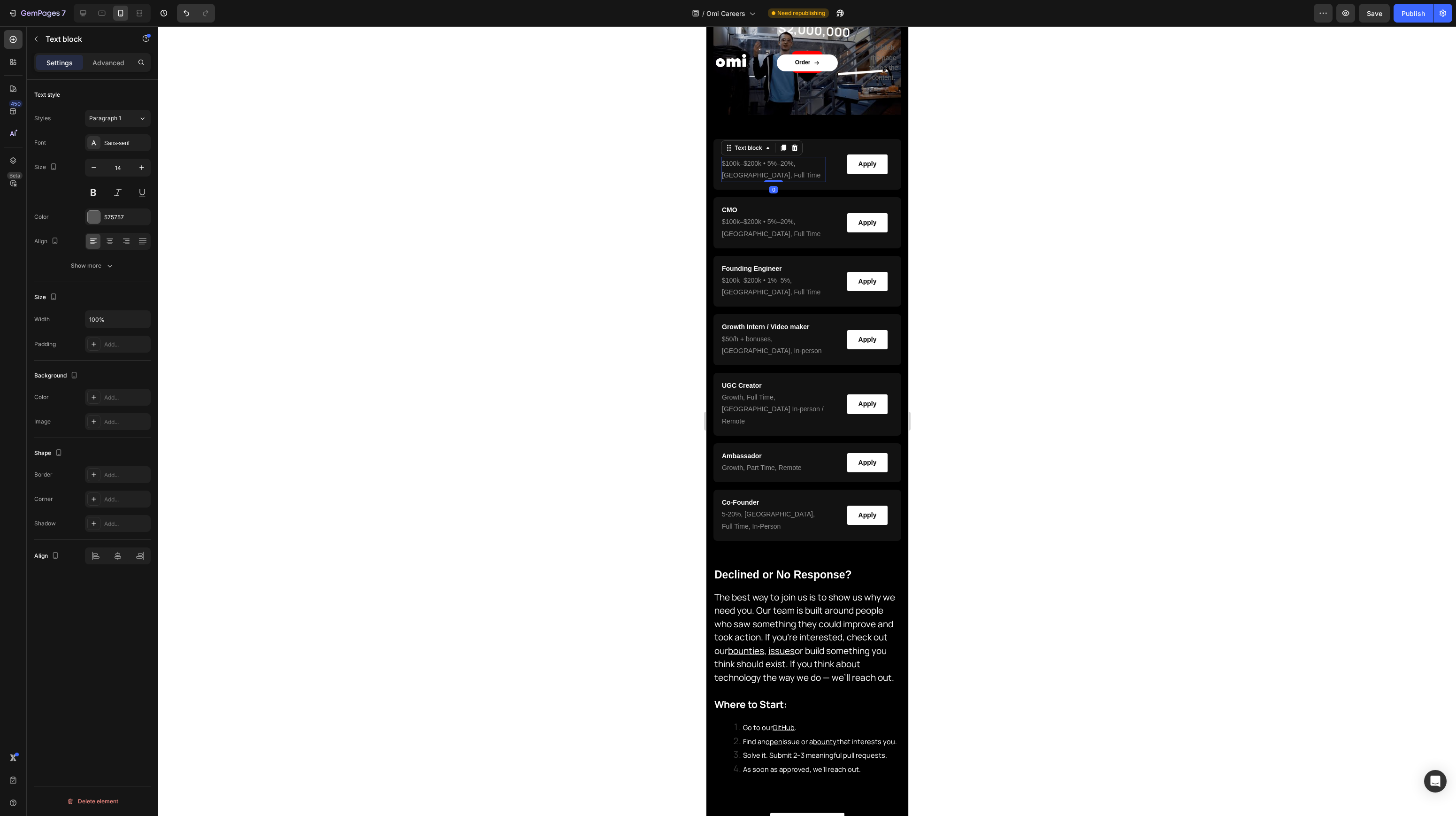
scroll to position [116, 0]
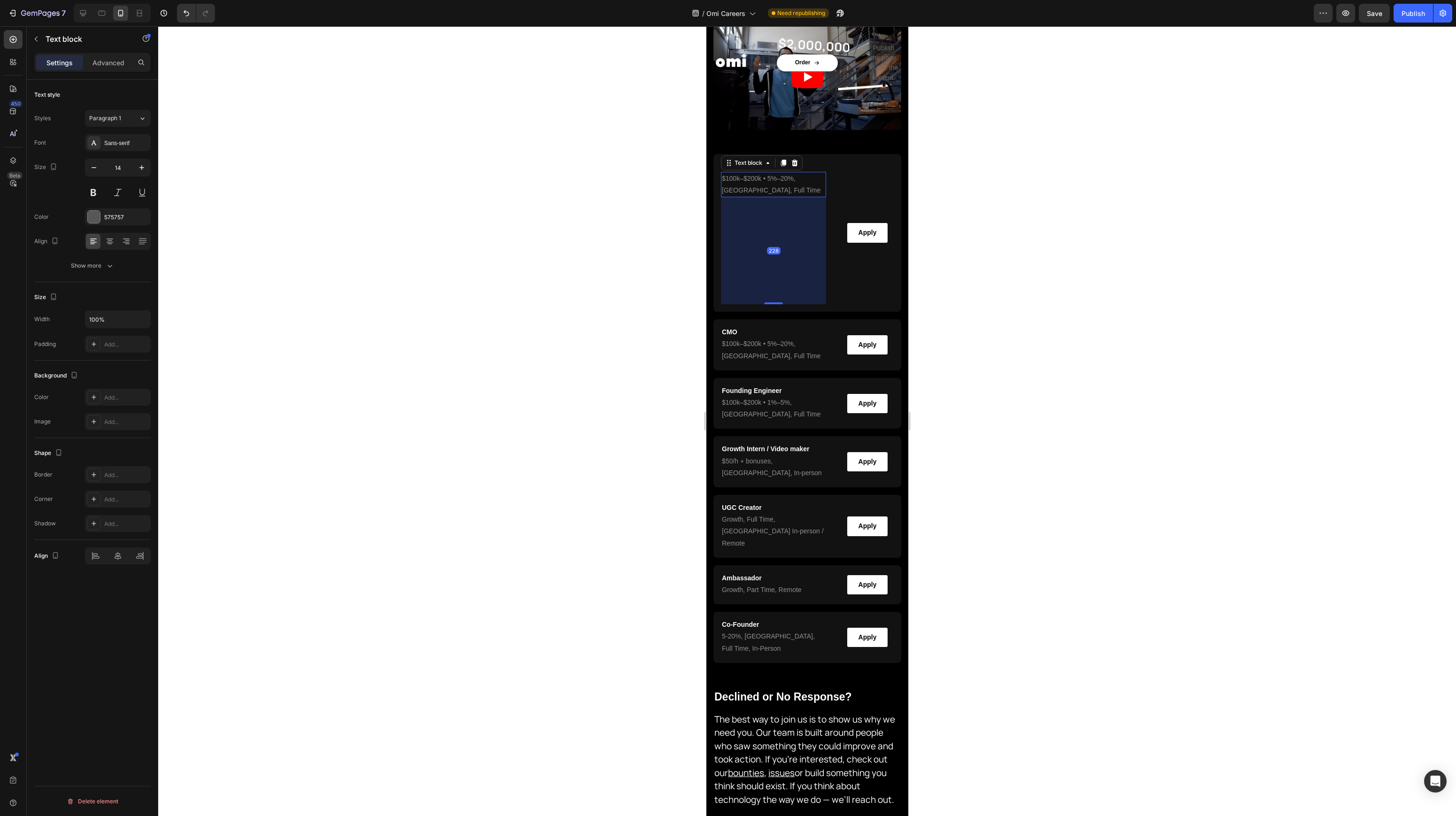
click at [608, 201] on div at bounding box center [807, 421] width 1298 height 790
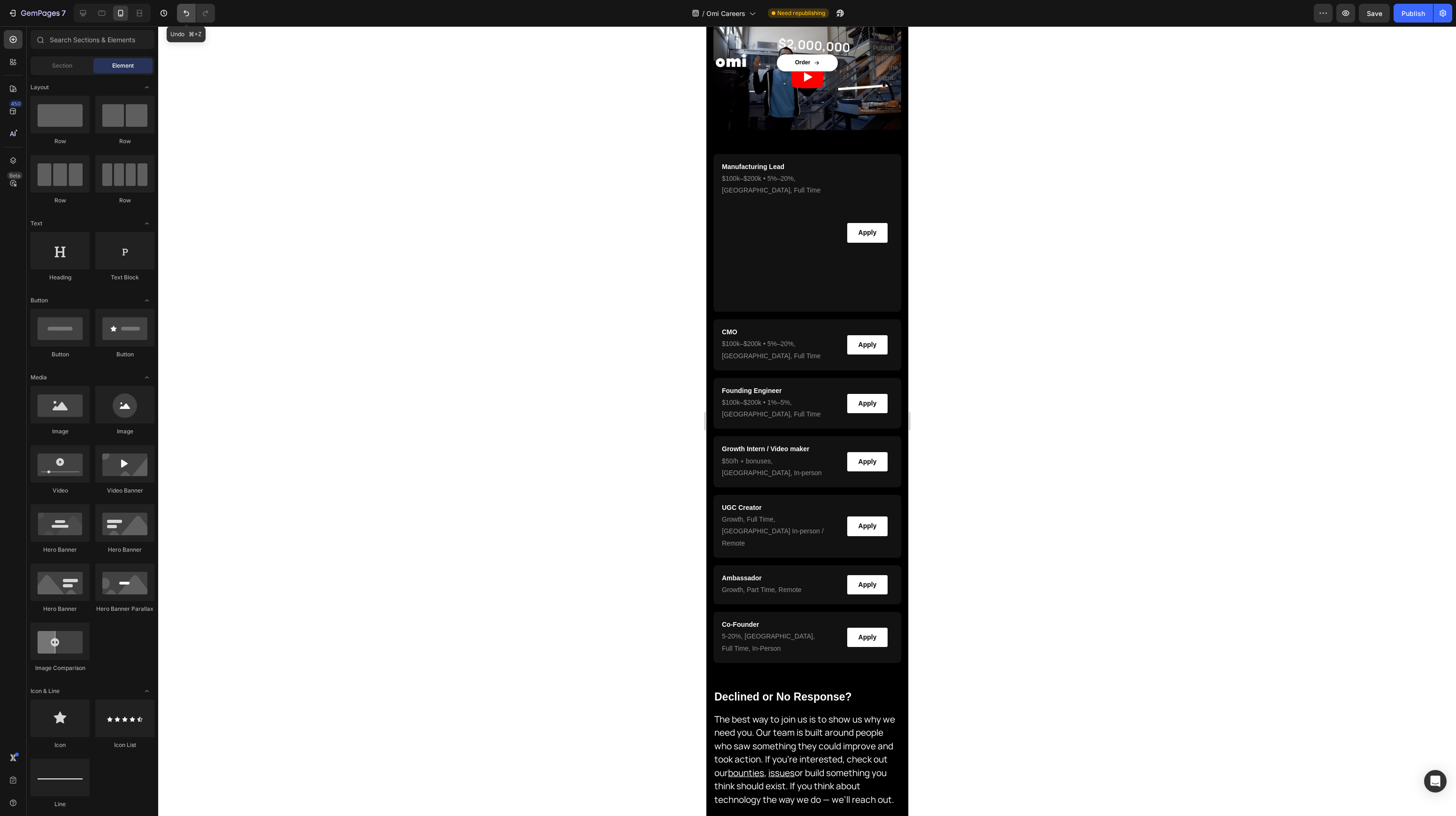
click at [184, 13] on icon "Undo/Redo" at bounding box center [186, 13] width 10 height 10
click at [185, 12] on icon "Undo/Redo" at bounding box center [187, 13] width 6 height 6
click at [781, 281] on div "⁠⁠⁠⁠⁠⁠⁠ Manufacturing Lead Heading Row $100k–$200k • 5%–20% , [GEOGRAPHIC_DATA]…" at bounding box center [773, 233] width 105 height 143
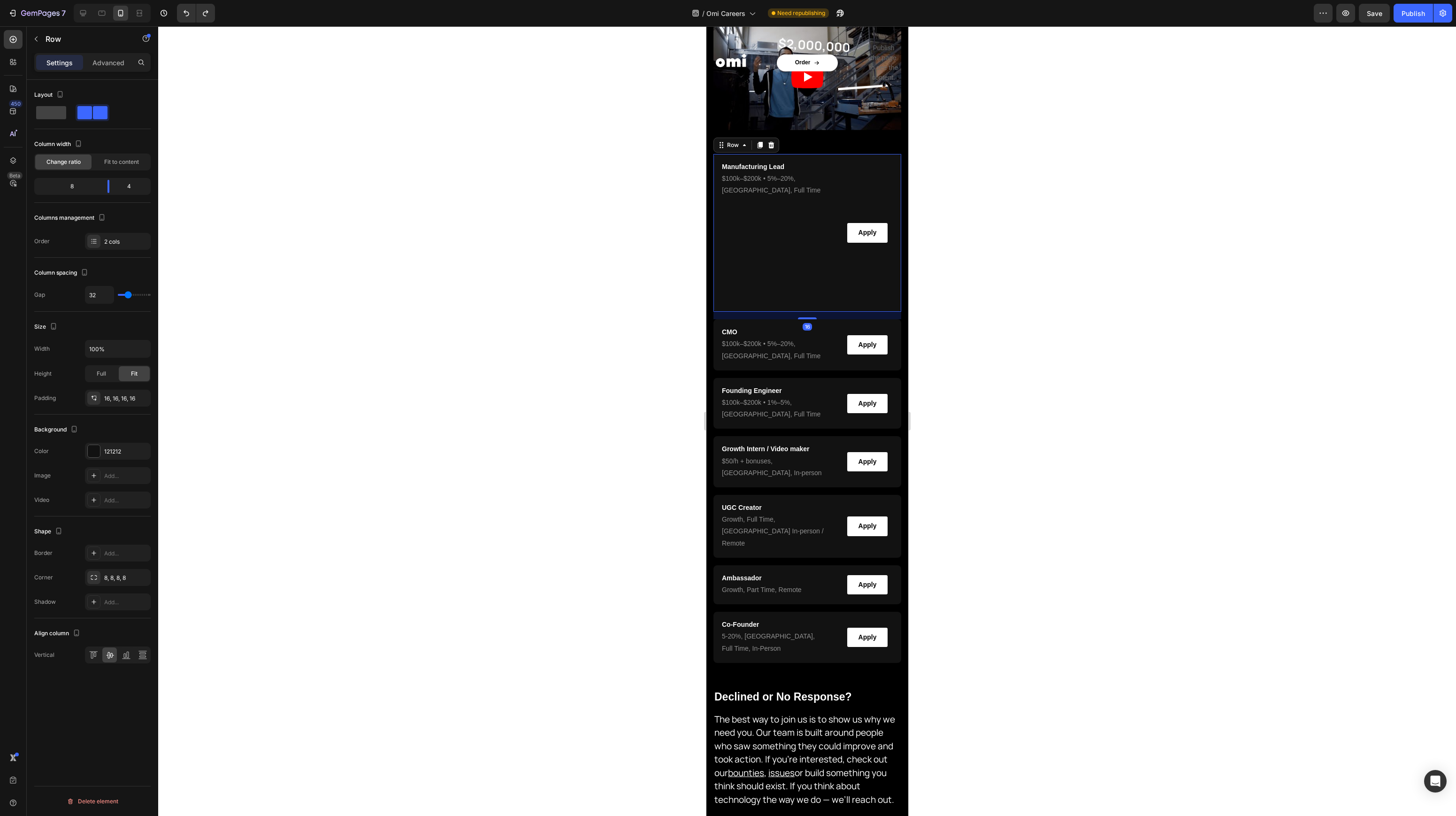
click at [777, 222] on div "⁠⁠⁠⁠⁠⁠⁠ Manufacturing Lead Heading Row $100k–$200k • 5%–20% , [GEOGRAPHIC_DATA]…" at bounding box center [773, 233] width 105 height 143
click at [796, 191] on p "$100k–$200k • 5%–20% , [GEOGRAPHIC_DATA], Full Time" at bounding box center [773, 185] width 103 height 24
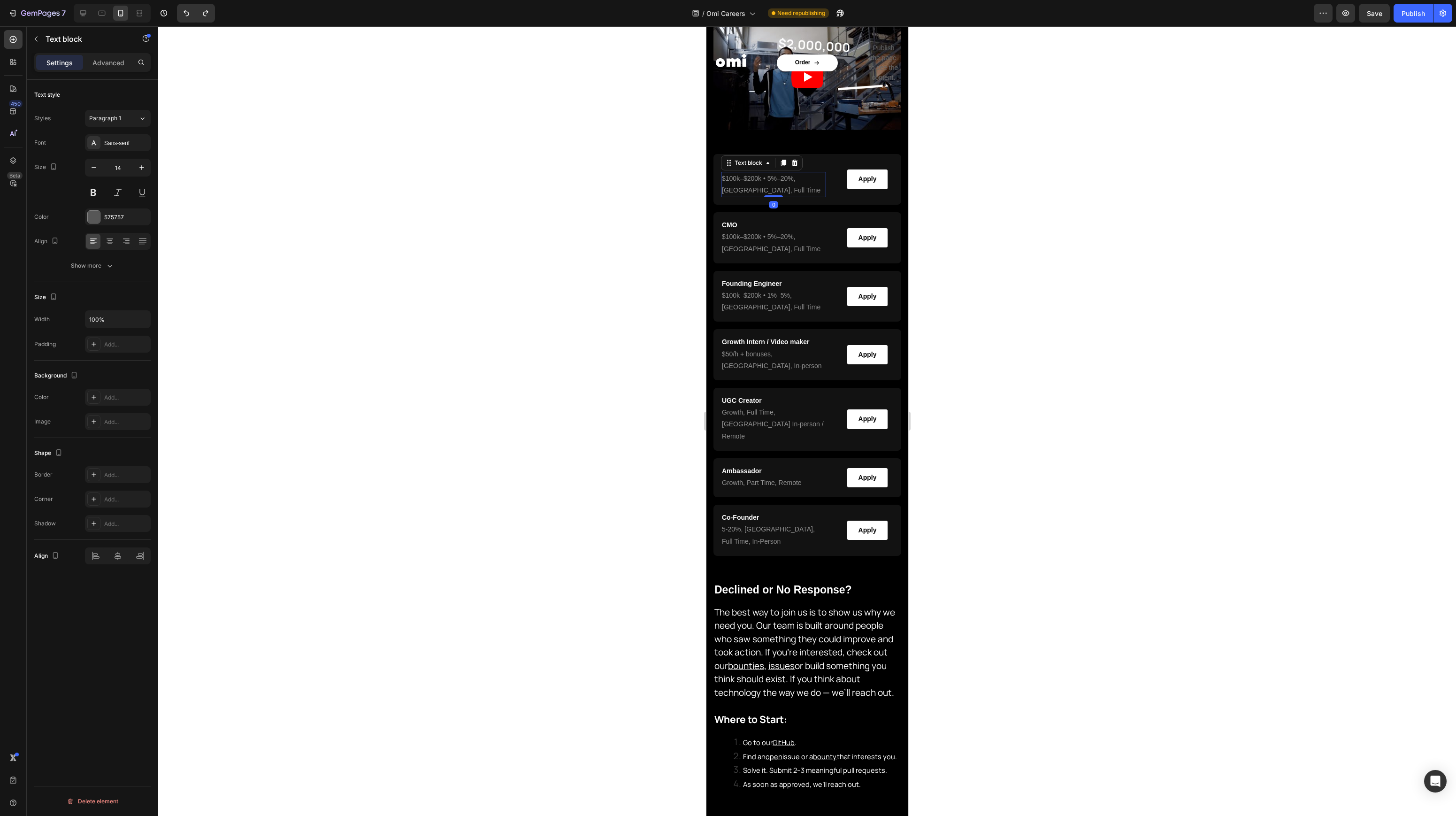
drag, startPoint x: 774, startPoint y: 302, endPoint x: 789, endPoint y: 175, distance: 127.9
click at [768, 179] on div "$100k–$200k • 5%–20% , [GEOGRAPHIC_DATA], Full Time Text block 0" at bounding box center [773, 184] width 105 height 25
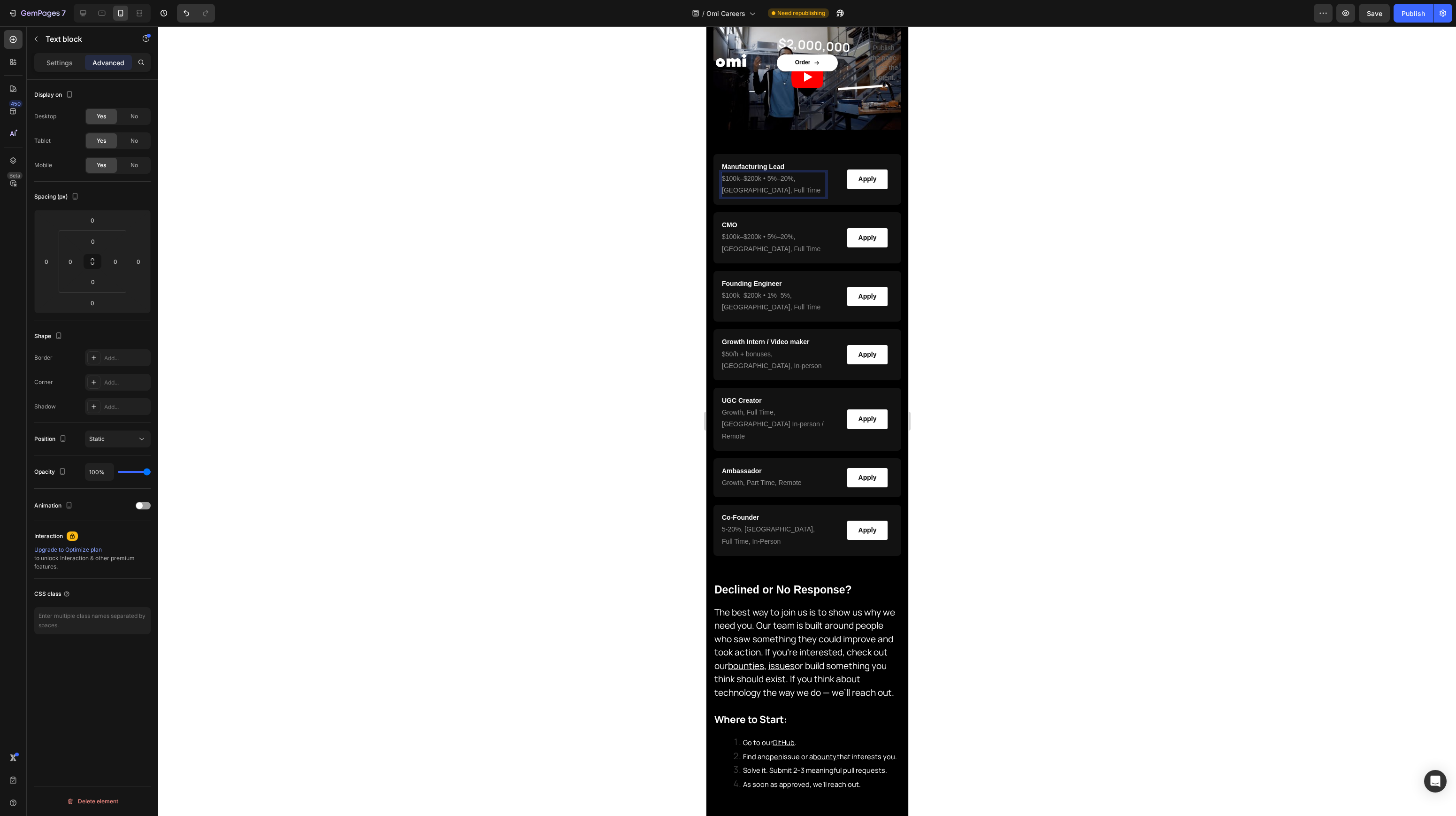
click at [796, 188] on p "$100k–$200k • 5%–20% , [GEOGRAPHIC_DATA], Full Time" at bounding box center [773, 185] width 103 height 24
click at [965, 165] on button "link" at bounding box center [970, 161] width 17 height 17
click at [778, 184] on p "$100k–$200k • 5%–20% , [GEOGRAPHIC_DATA], Full Time" at bounding box center [773, 185] width 103 height 24
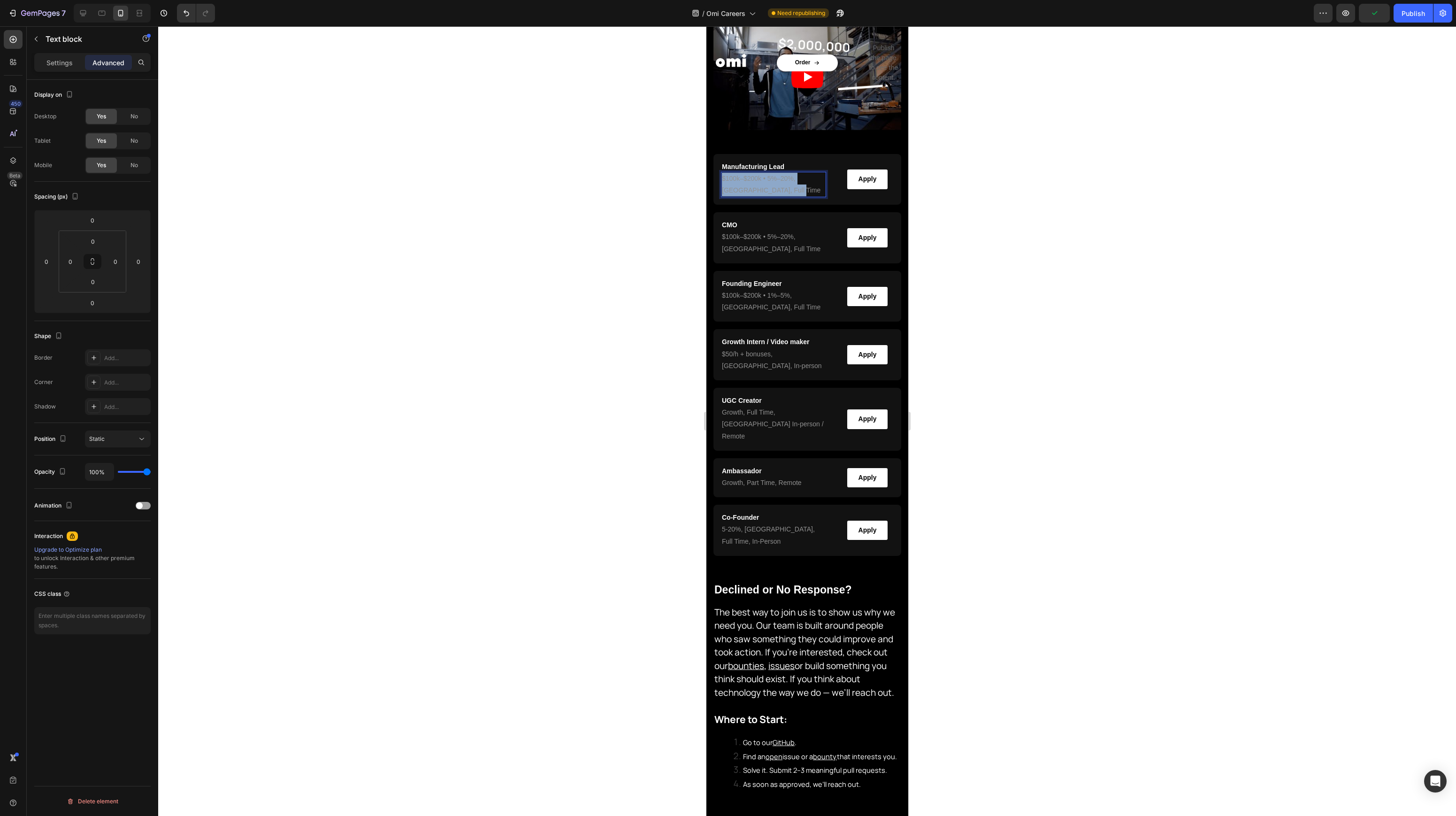
click at [778, 184] on p "$100k–$200k • 5%–20% , [GEOGRAPHIC_DATA], Full Time" at bounding box center [773, 185] width 103 height 24
click at [973, 164] on icon "Editor contextual toolbar" at bounding box center [969, 161] width 10 height 10
drag, startPoint x: 985, startPoint y: 202, endPoint x: 915, endPoint y: 188, distance: 71.4
click at [976, 199] on div at bounding box center [807, 421] width 1298 height 790
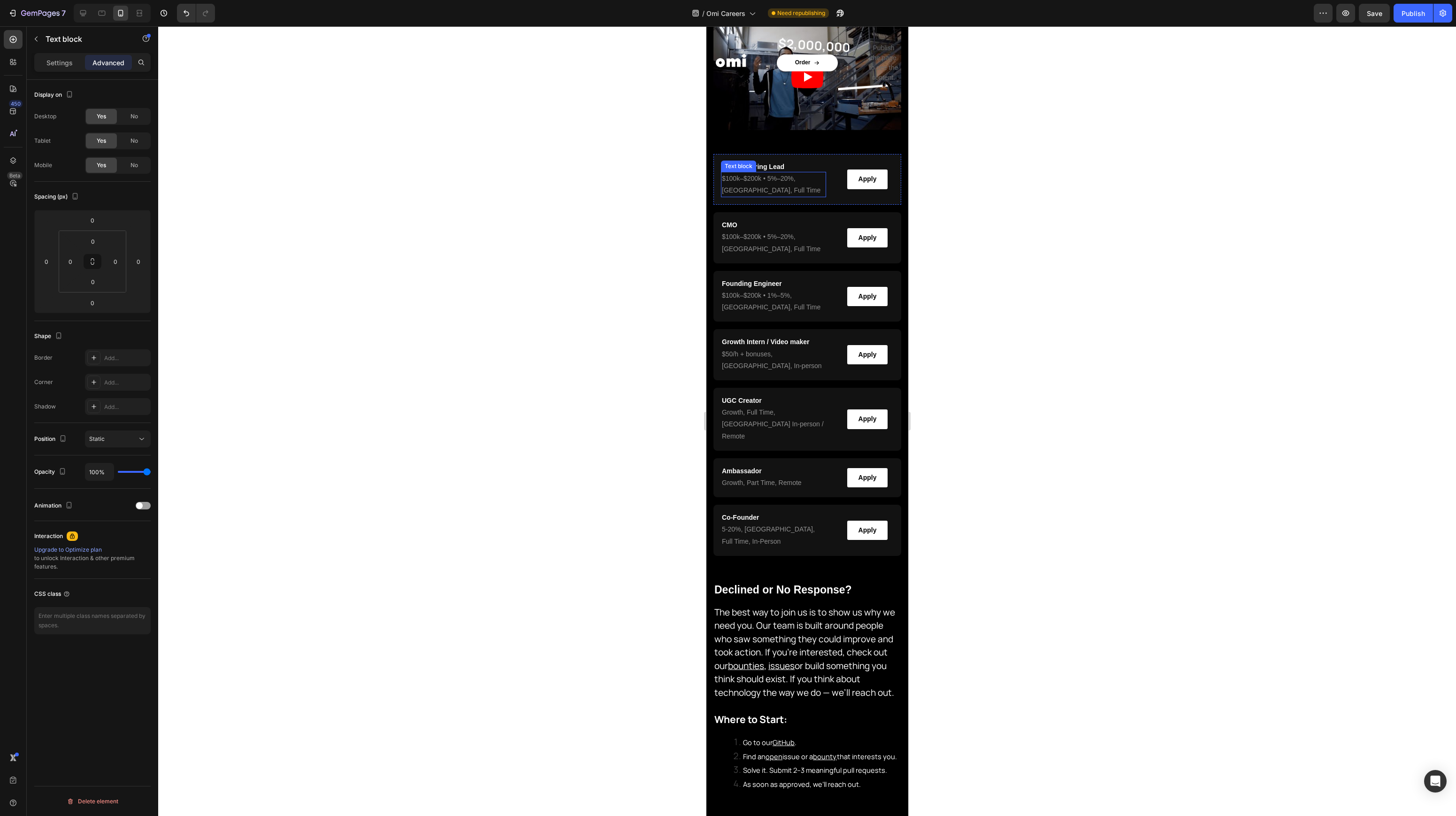
click at [779, 182] on p "$100k–$200k • 5%–20% , [GEOGRAPHIC_DATA], Full Time" at bounding box center [773, 185] width 103 height 24
click at [779, 185] on p "$100k–$200k • 5%–20% , [GEOGRAPHIC_DATA], Full Time" at bounding box center [773, 185] width 103 height 24
click at [967, 156] on icon "Editor contextual toolbar" at bounding box center [969, 161] width 10 height 10
click at [746, 237] on span "$100k–$200k • 5%–20%" at bounding box center [757, 236] width 72 height 7
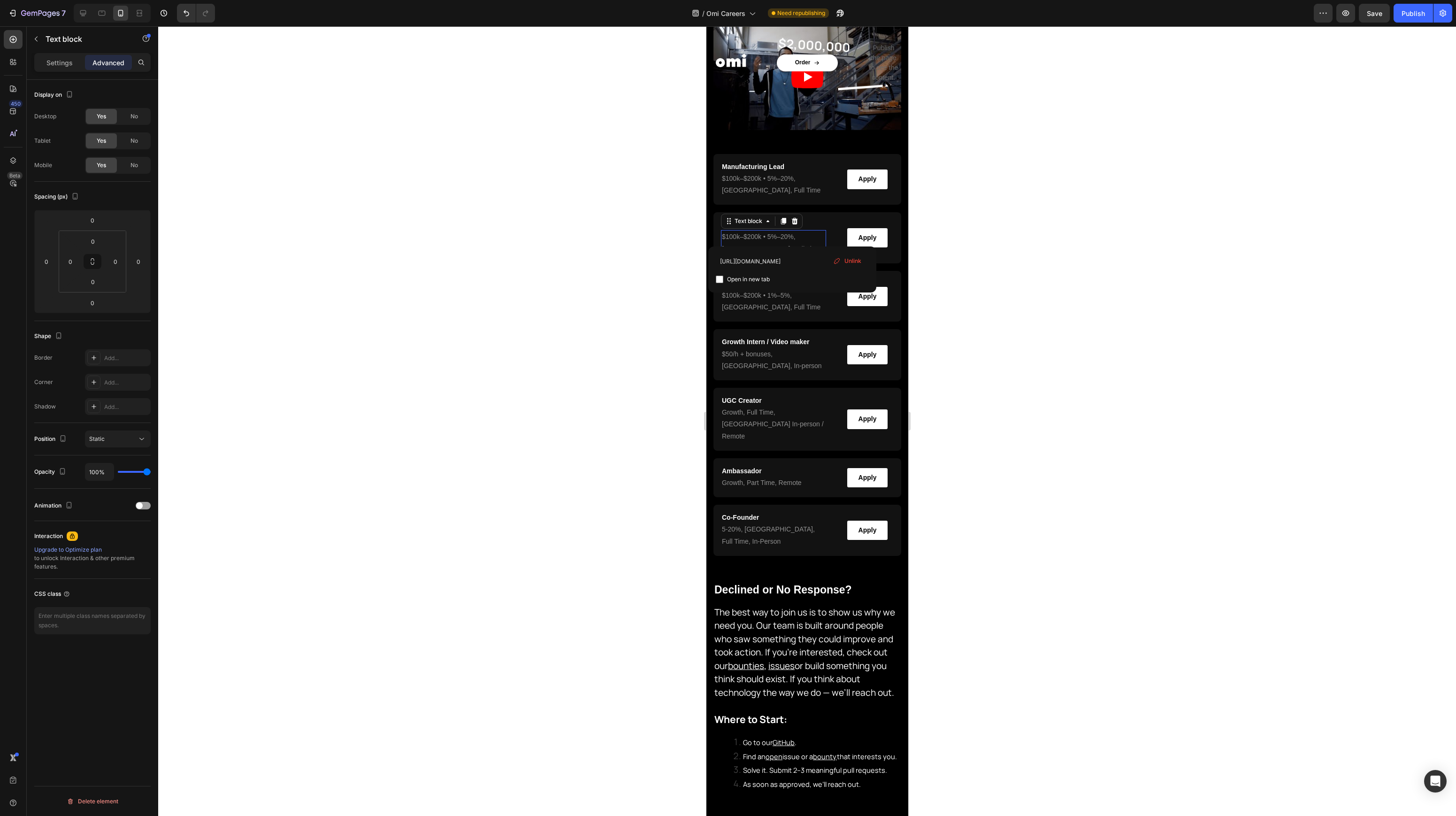
click at [746, 237] on span "$100k–$200k • 5%–20%" at bounding box center [757, 236] width 72 height 7
click at [766, 245] on span ", [GEOGRAPHIC_DATA], Full Time" at bounding box center [770, 243] width 98 height 19
drag, startPoint x: 752, startPoint y: 253, endPoint x: 746, endPoint y: 245, distance: 10.0
click at [751, 253] on p "$100k–$200k • 5%–20% , [GEOGRAPHIC_DATA], Full Time" at bounding box center [773, 243] width 103 height 24
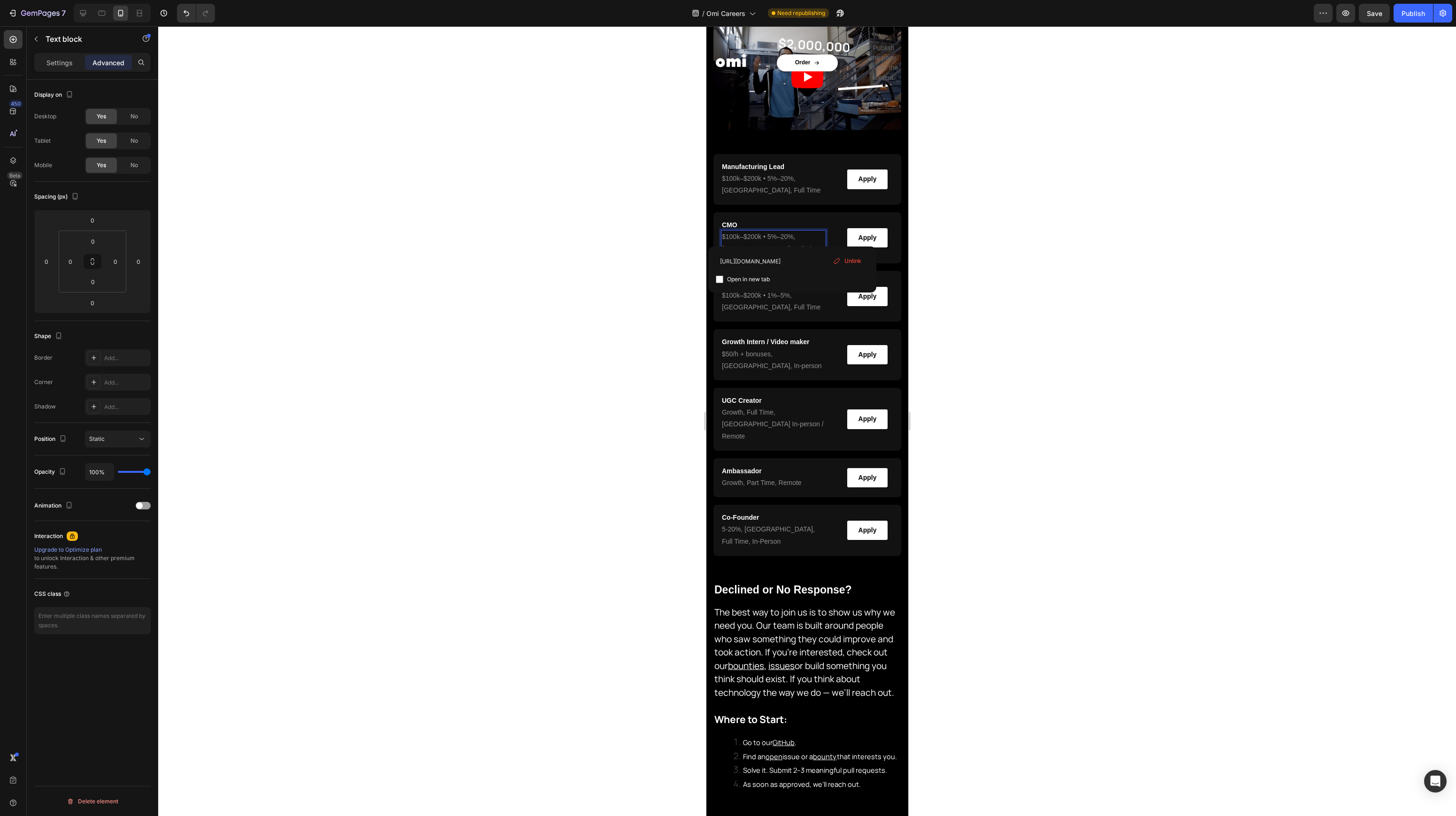
click at [749, 231] on p "$100k–$200k • 5%–20% , [GEOGRAPHIC_DATA], Full Time" at bounding box center [773, 243] width 103 height 24
drag, startPoint x: 844, startPoint y: 264, endPoint x: 132, endPoint y: 226, distance: 713.0
click at [844, 264] on span "Unlink" at bounding box center [853, 261] width 17 height 8
click at [772, 181] on span "$100k–$200k • 5%–20%" at bounding box center [757, 178] width 72 height 7
click at [854, 204] on span "Unlink" at bounding box center [853, 202] width 17 height 8
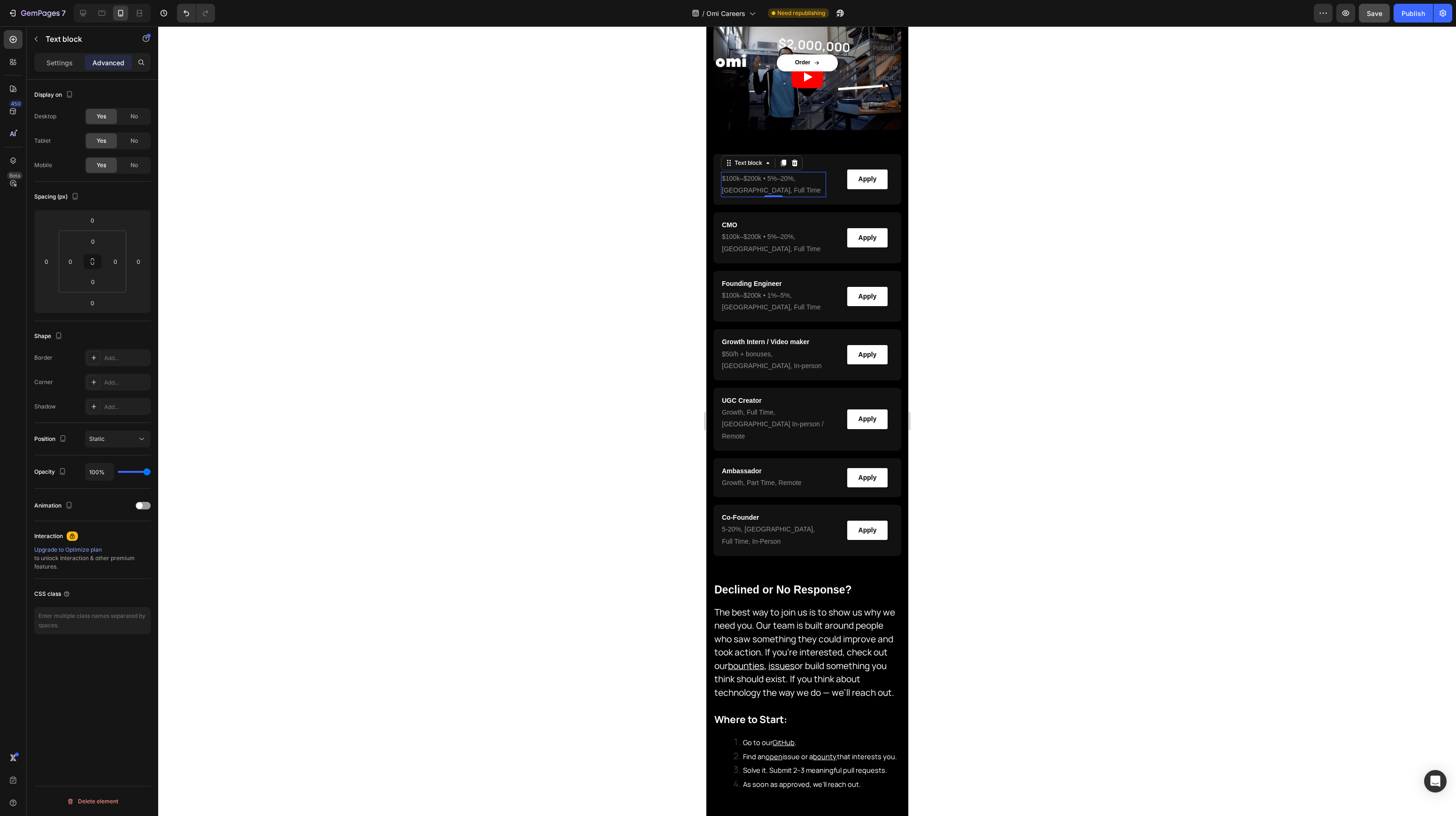
click at [1368, 19] on button "Save" at bounding box center [1374, 13] width 31 height 19
click at [1407, 12] on div "Publish" at bounding box center [1414, 13] width 24 height 10
